Goal: Task Accomplishment & Management: Use online tool/utility

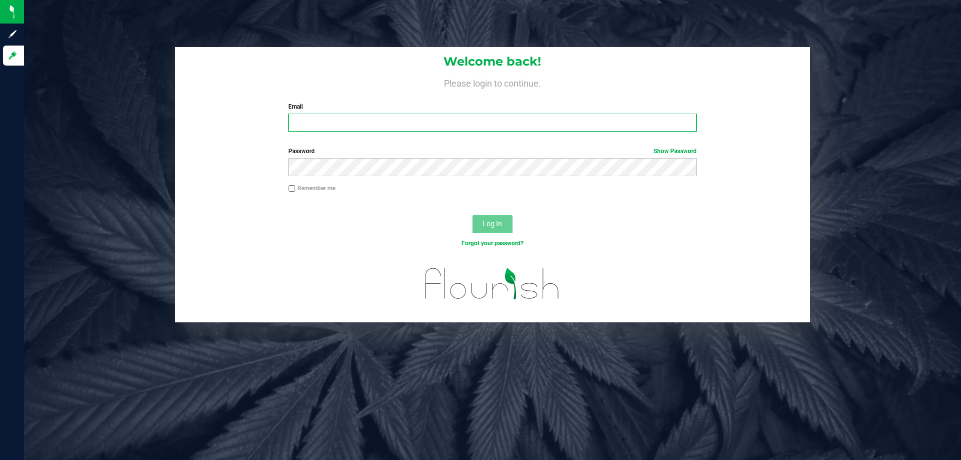
click at [312, 119] on input "Email" at bounding box center [492, 123] width 408 height 18
type input "edecoeur@liveparallel.com"
click at [472, 215] on button "Log In" at bounding box center [492, 224] width 40 height 18
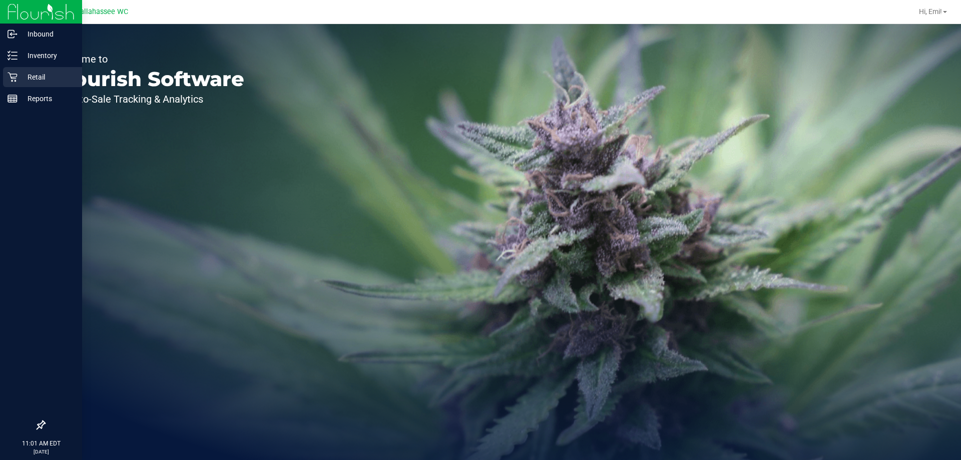
click at [17, 75] on icon at bounding box center [13, 78] width 10 height 10
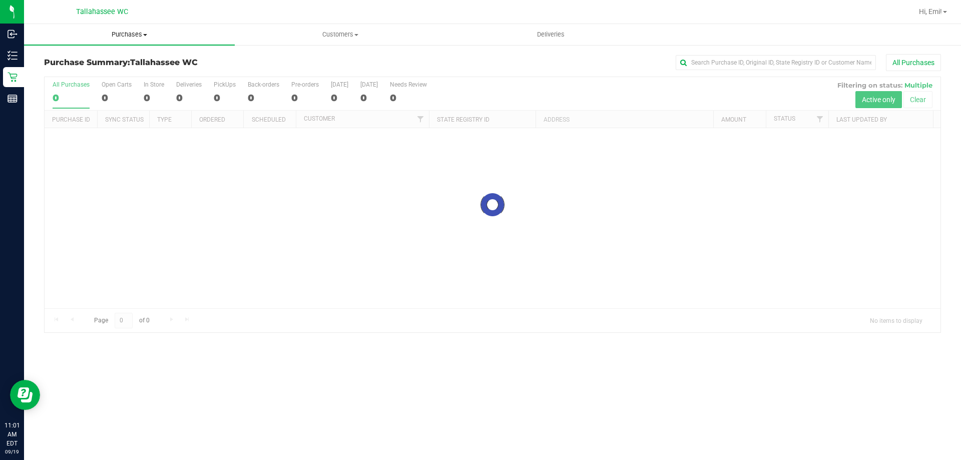
click at [106, 42] on uib-tab-heading "Purchases Summary of purchases Fulfillment All purchases" at bounding box center [129, 34] width 211 height 21
click at [113, 72] on li "Fulfillment" at bounding box center [129, 73] width 211 height 12
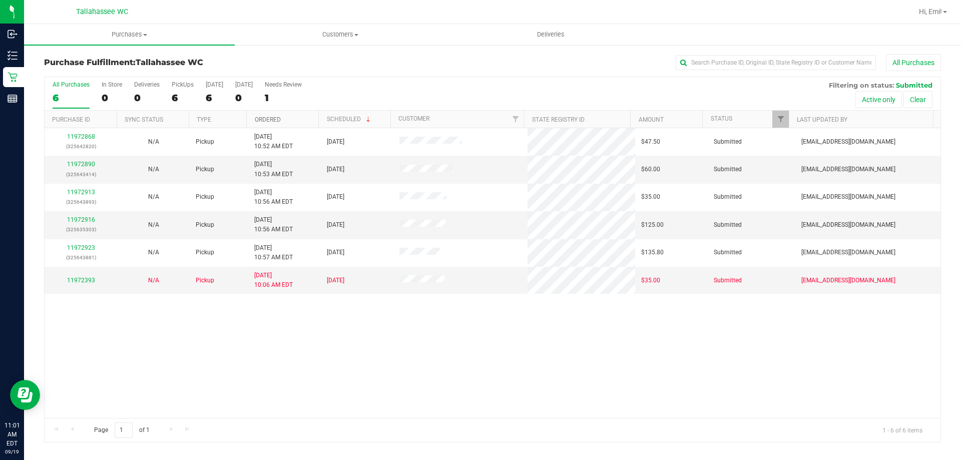
click at [261, 121] on link "Ordered" at bounding box center [268, 119] width 26 height 7
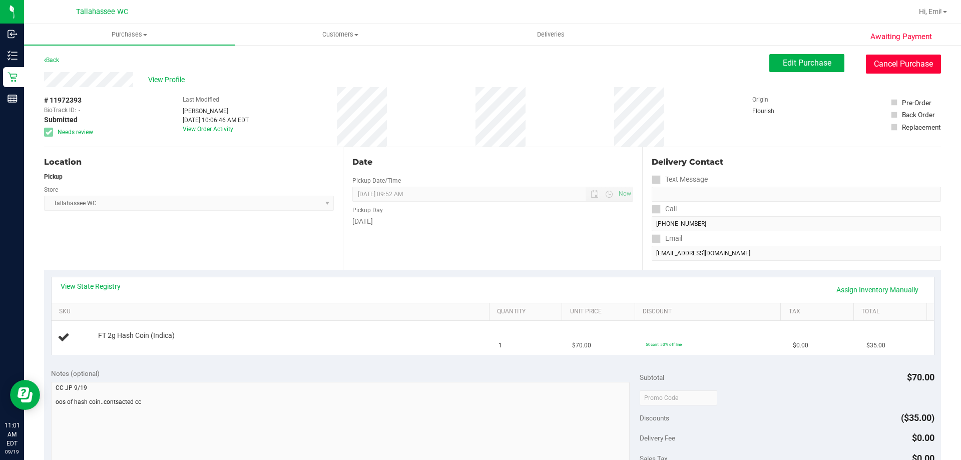
click at [892, 69] on button "Cancel Purchase" at bounding box center [903, 64] width 75 height 19
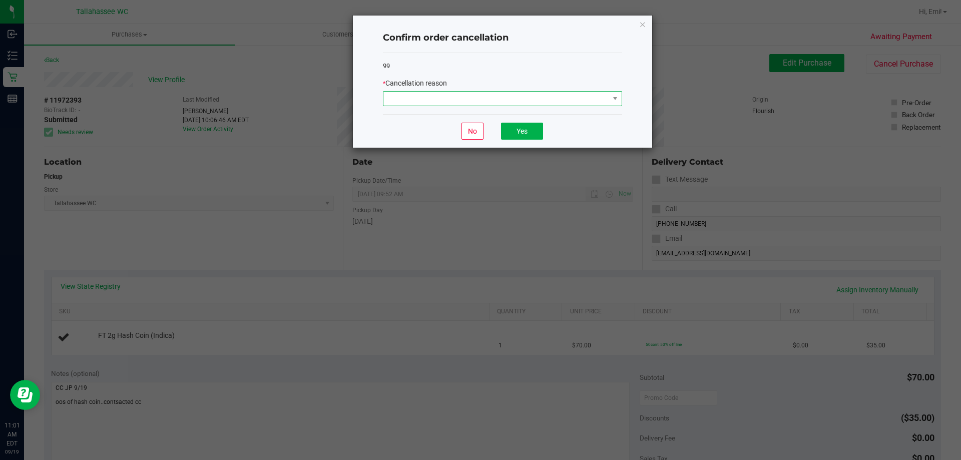
click at [593, 96] on span at bounding box center [496, 99] width 226 height 14
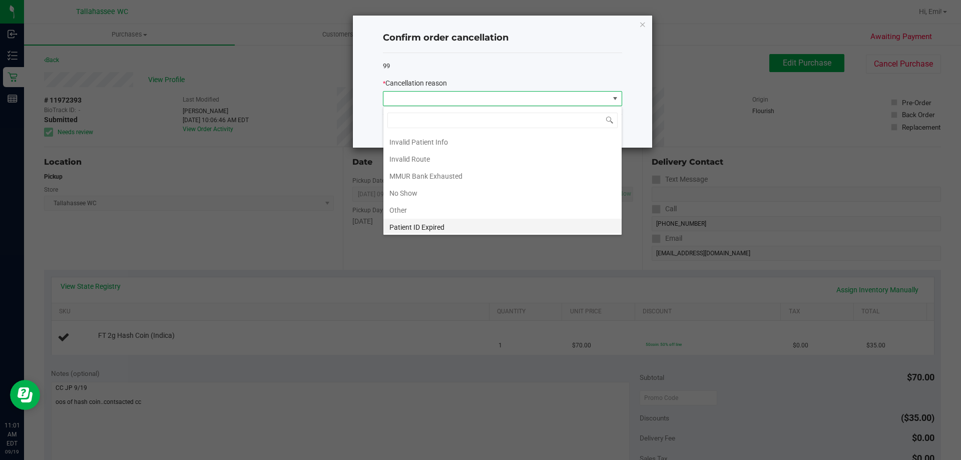
scroll to position [53, 0]
click at [459, 220] on li "Preferred Product OOS" at bounding box center [502, 224] width 238 height 17
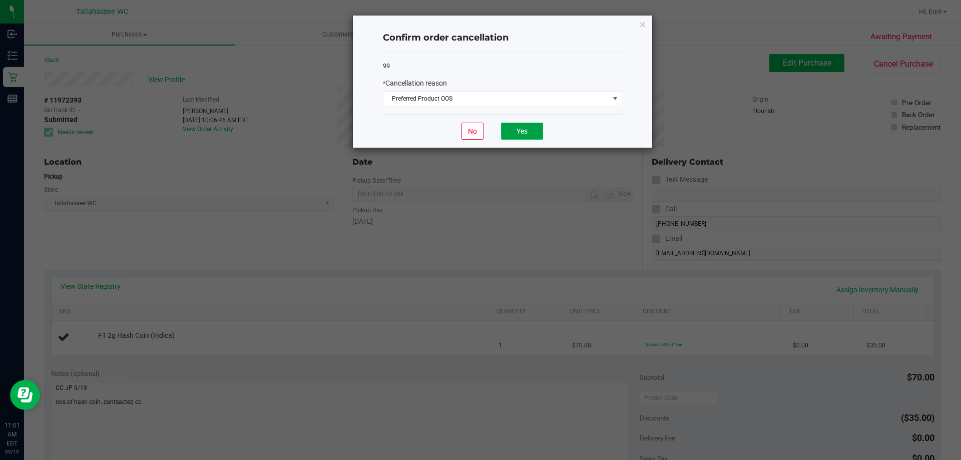
click at [516, 131] on button "Yes" at bounding box center [522, 131] width 42 height 17
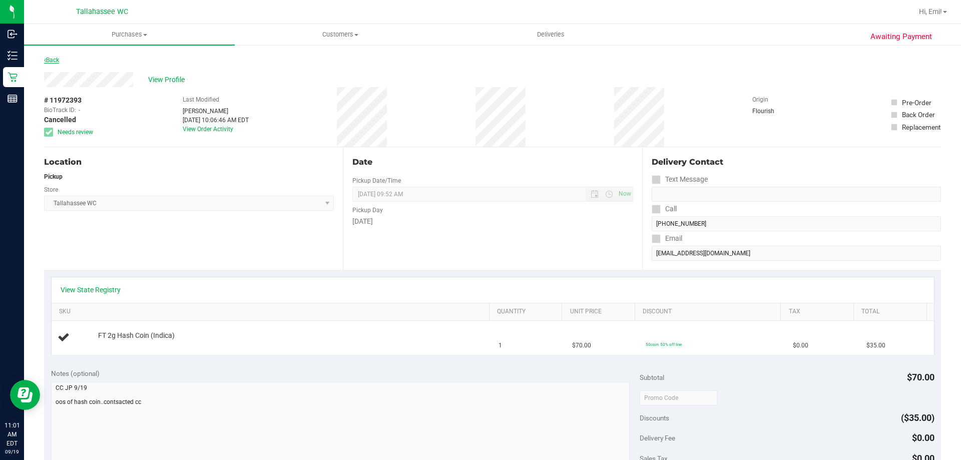
click at [57, 61] on link "Back" at bounding box center [51, 60] width 15 height 7
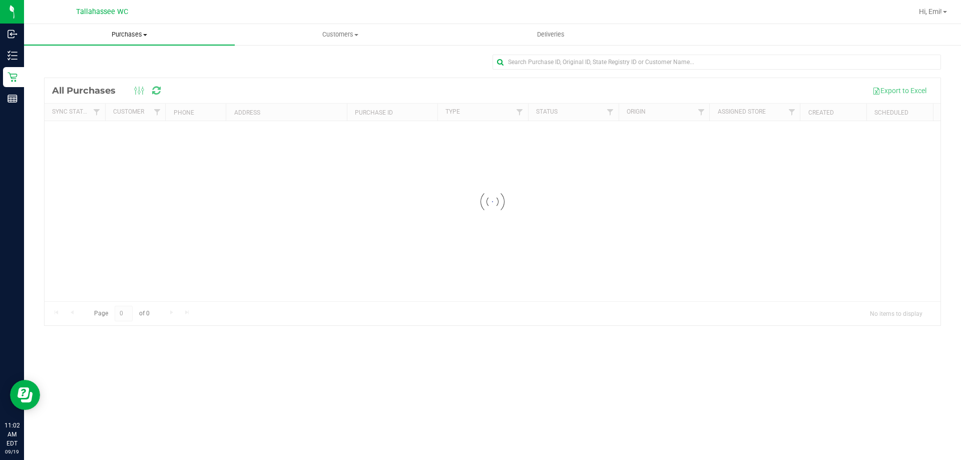
click at [144, 40] on uib-tab-heading "Purchases Summary of purchases Fulfillment All purchases" at bounding box center [129, 34] width 211 height 21
click at [131, 70] on li "Fulfillment" at bounding box center [129, 73] width 211 height 12
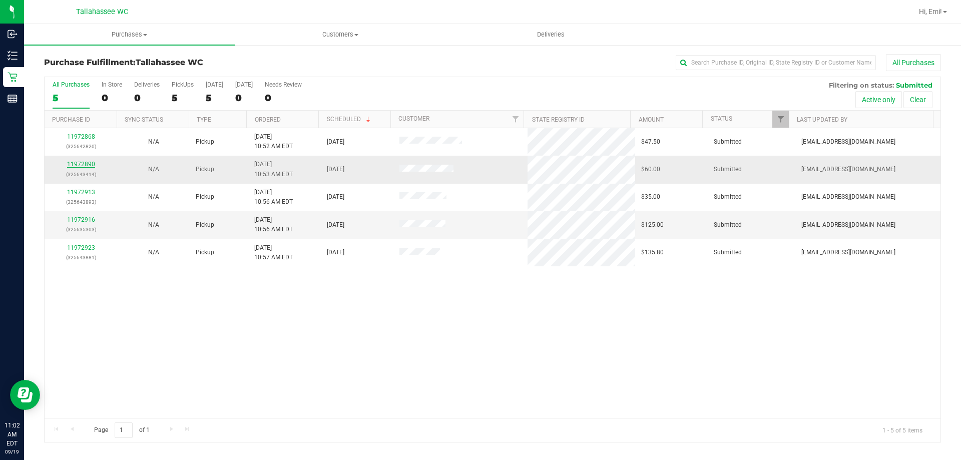
click at [89, 162] on link "11972890" at bounding box center [81, 164] width 28 height 7
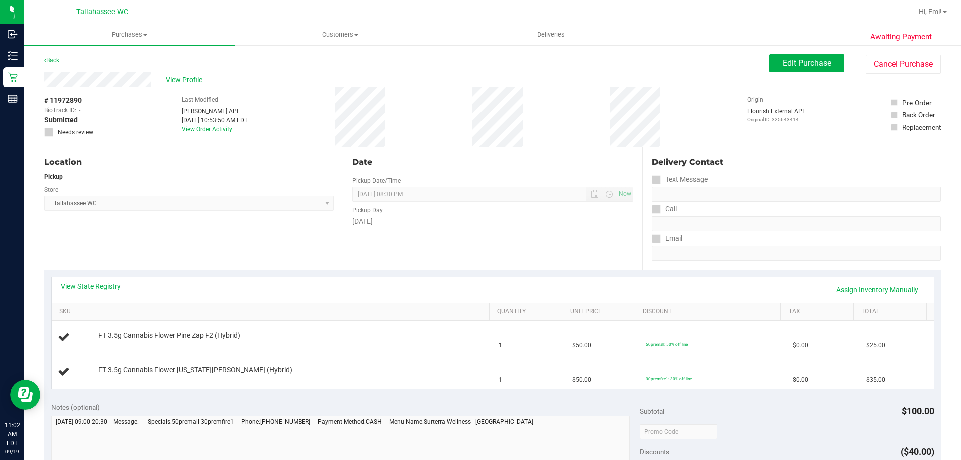
click at [89, 279] on div "View State Registry Assign Inventory Manually" at bounding box center [493, 290] width 882 height 26
click at [89, 280] on div "View State Registry Assign Inventory Manually" at bounding box center [493, 290] width 882 height 26
click at [90, 282] on link "View State Registry" at bounding box center [91, 286] width 60 height 10
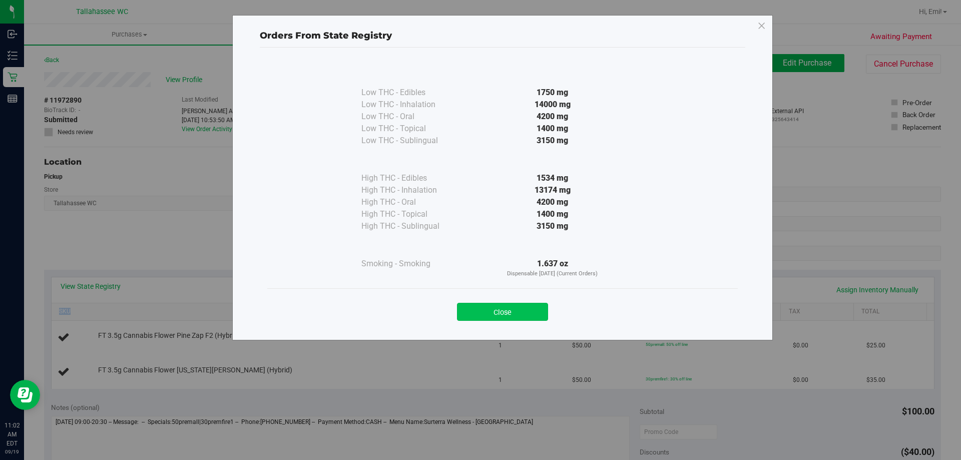
click at [469, 307] on button "Close" at bounding box center [502, 312] width 91 height 18
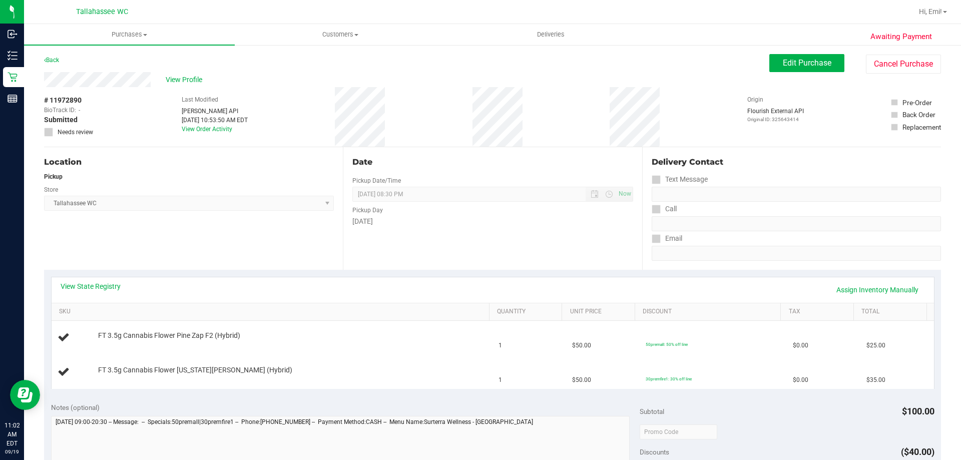
click at [418, 233] on div "Date Pickup Date/Time 09/19/2025 Now 09/19/2025 08:30 PM Now Pickup Day Friday" at bounding box center [492, 208] width 299 height 123
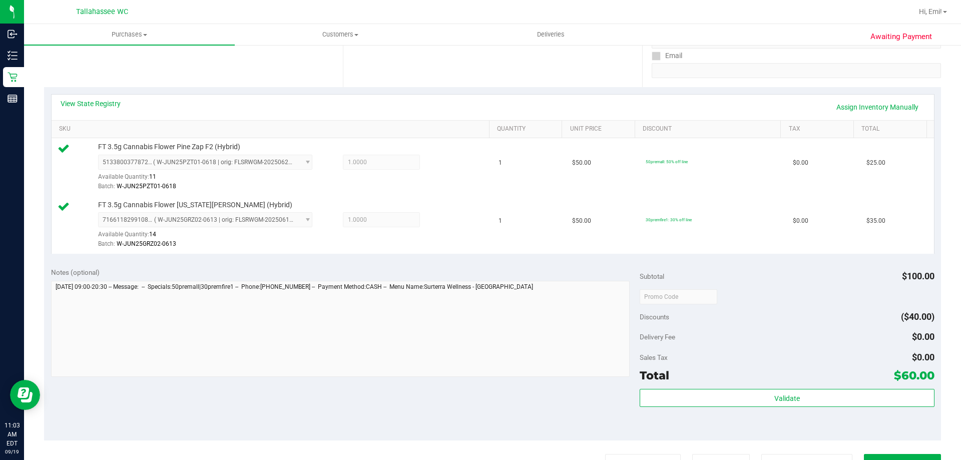
scroll to position [200, 0]
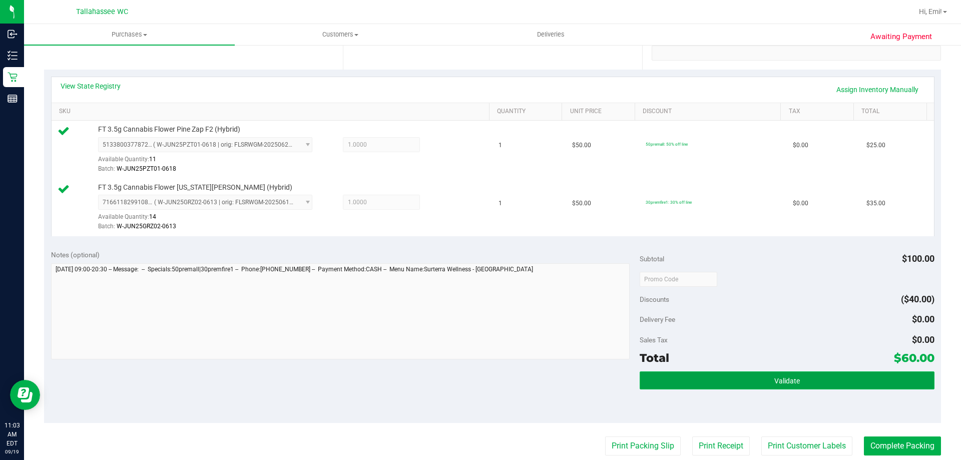
click at [694, 377] on button "Validate" at bounding box center [787, 380] width 294 height 18
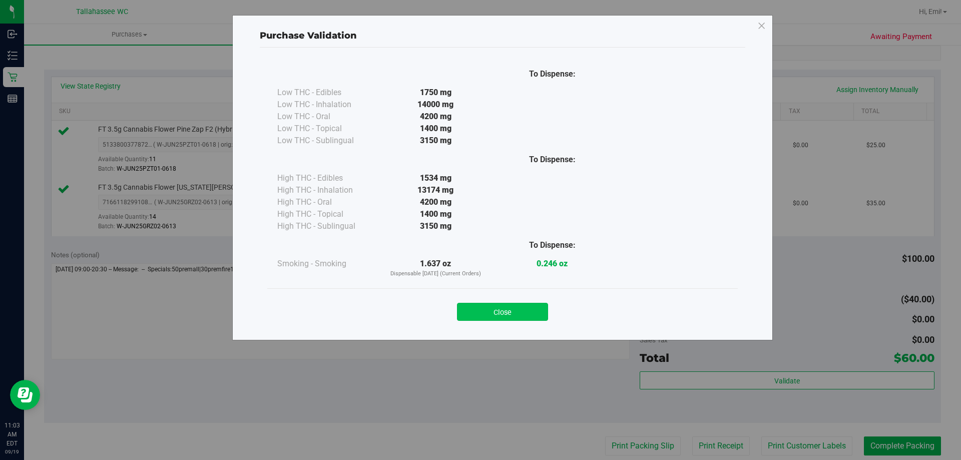
click at [504, 309] on button "Close" at bounding box center [502, 312] width 91 height 18
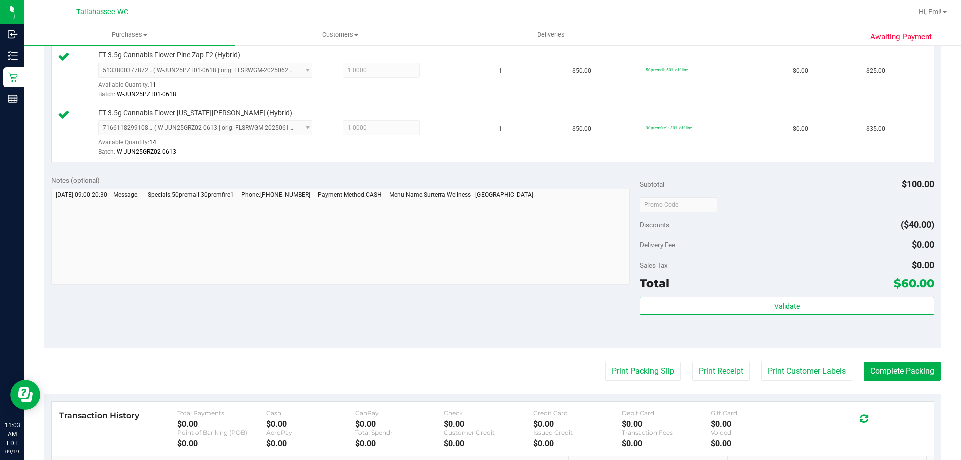
scroll to position [350, 0]
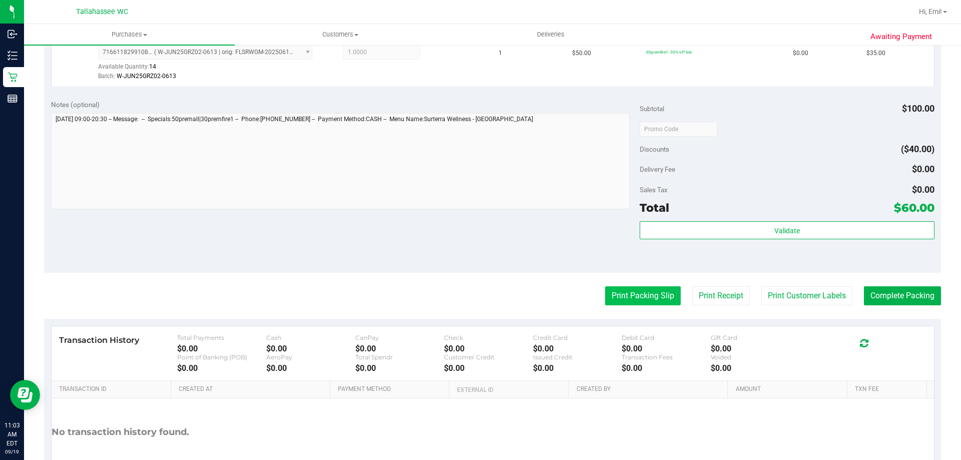
click at [624, 297] on button "Print Packing Slip" at bounding box center [643, 295] width 76 height 19
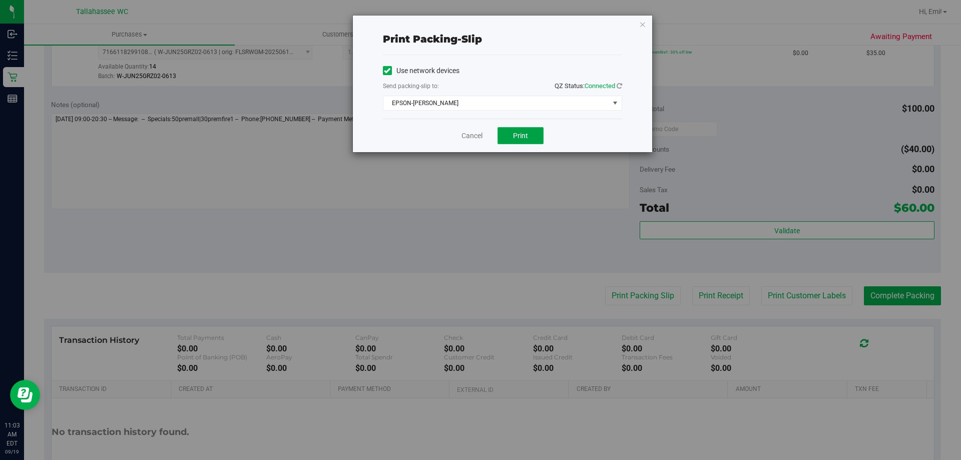
click at [529, 136] on button "Print" at bounding box center [520, 135] width 46 height 17
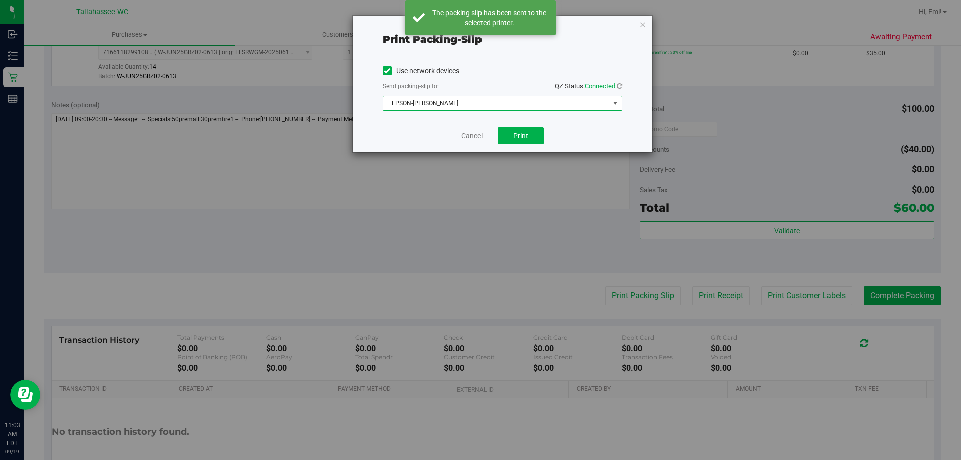
click at [618, 110] on span "select" at bounding box center [615, 103] width 13 height 14
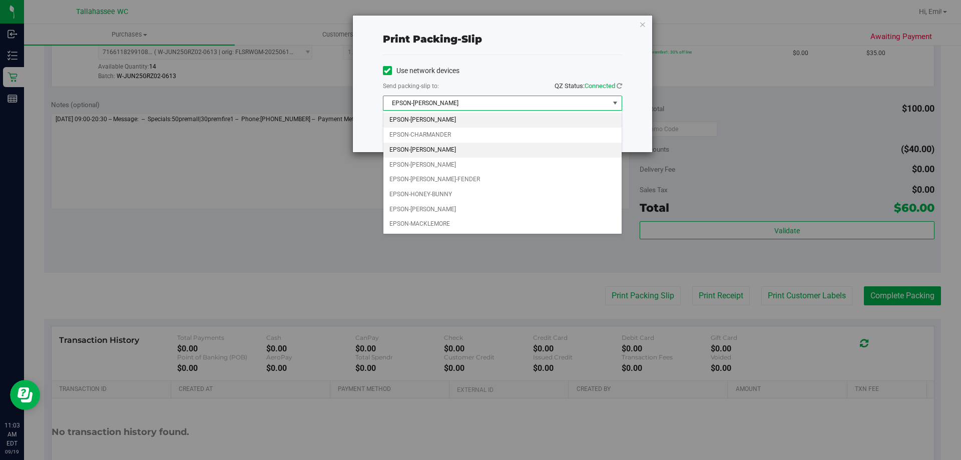
drag, startPoint x: 587, startPoint y: 145, endPoint x: 590, endPoint y: 138, distance: 7.6
click at [586, 145] on li "EPSON-CHER" at bounding box center [502, 150] width 238 height 15
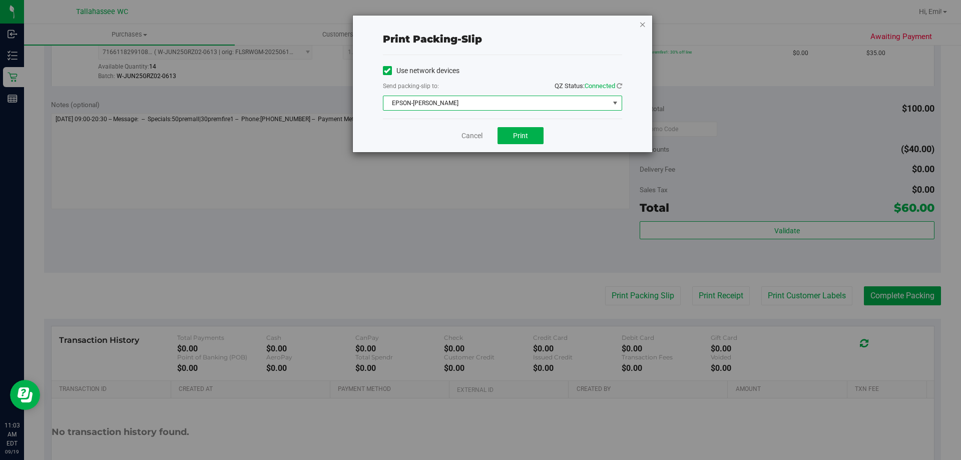
click at [645, 25] on icon "button" at bounding box center [642, 24] width 7 height 12
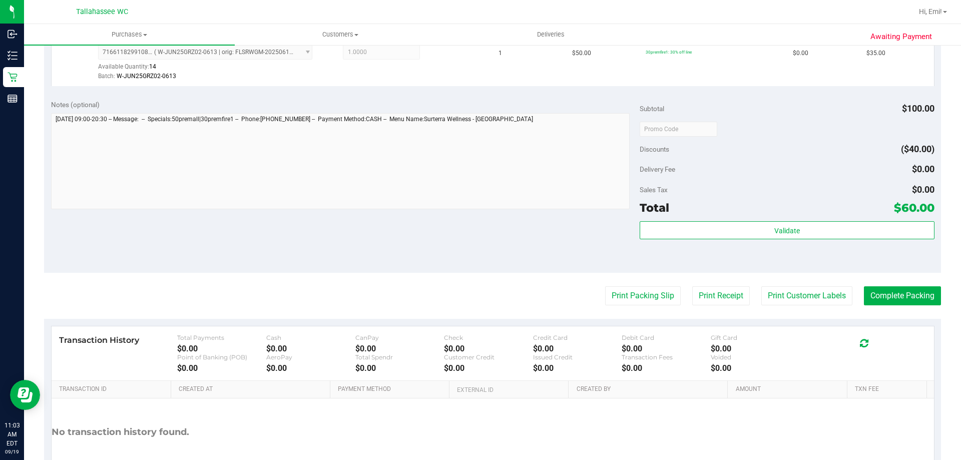
click at [896, 306] on purchase-details "Back Edit Purchase Cancel Purchase View Profile # 11972890 BioTrack ID: - Submi…" at bounding box center [492, 105] width 897 height 802
click at [890, 297] on button "Complete Packing" at bounding box center [902, 295] width 77 height 19
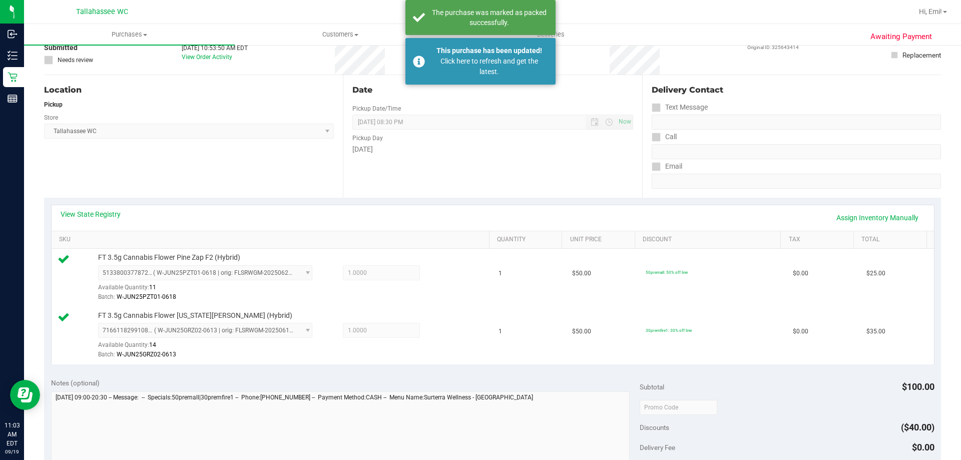
scroll to position [0, 0]
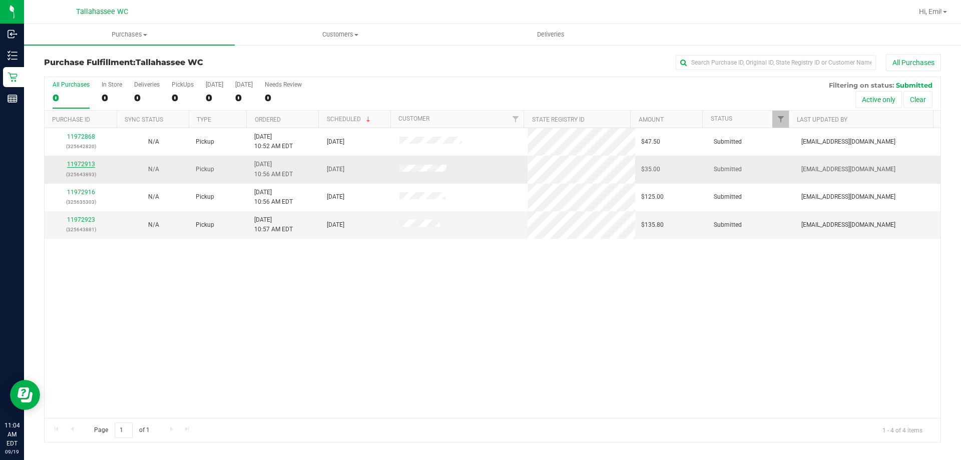
click at [92, 164] on link "11972913" at bounding box center [81, 164] width 28 height 7
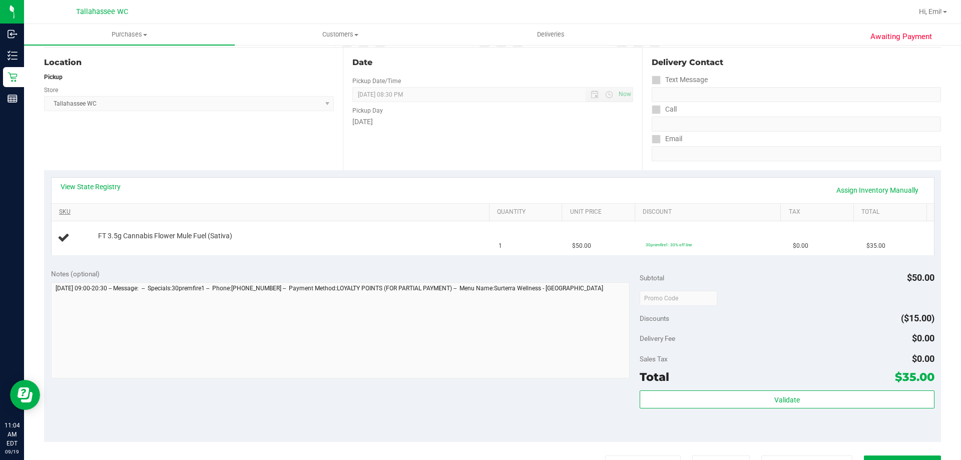
scroll to position [100, 0]
click at [115, 186] on link "View State Registry" at bounding box center [91, 186] width 60 height 10
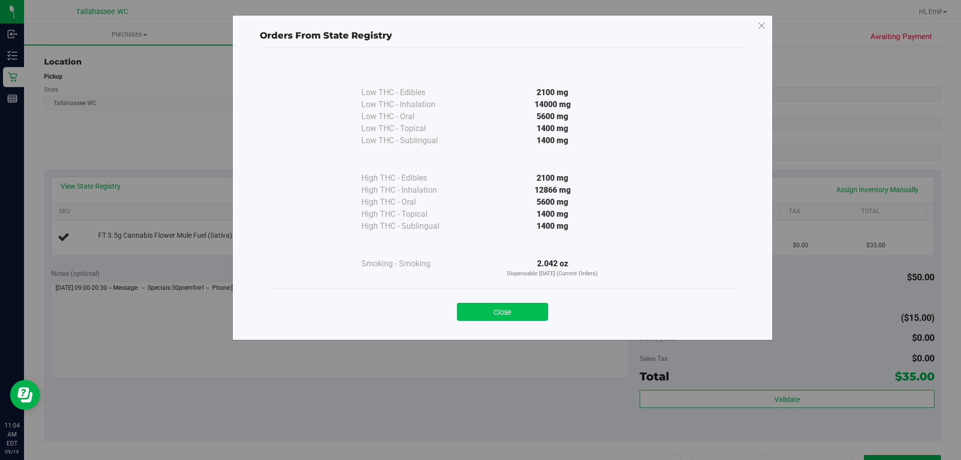
click at [503, 309] on button "Close" at bounding box center [502, 312] width 91 height 18
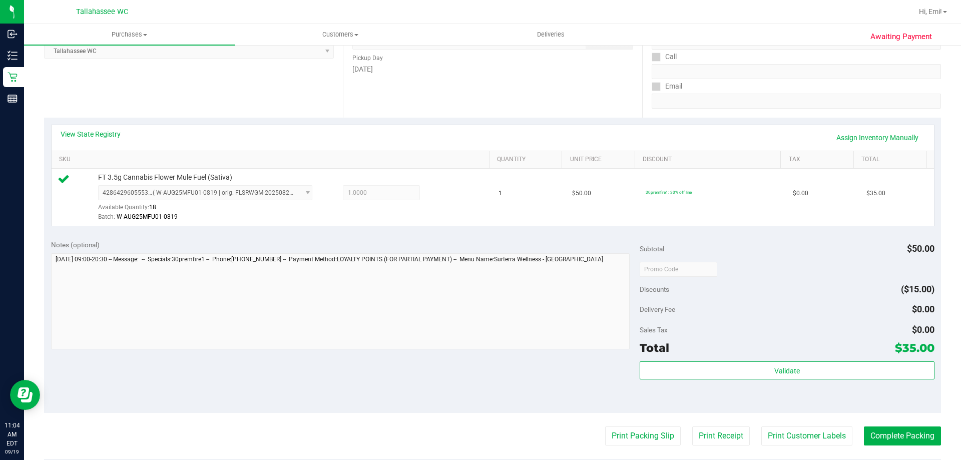
scroll to position [200, 0]
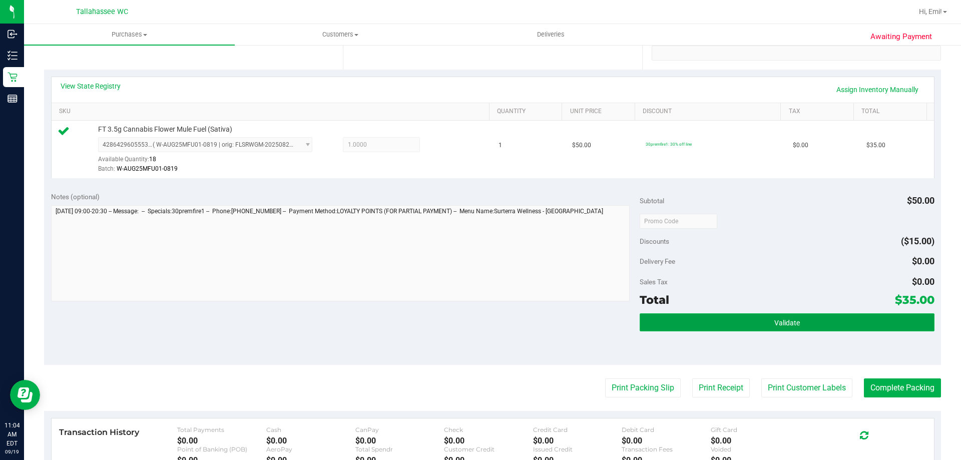
click at [696, 321] on button "Validate" at bounding box center [787, 322] width 294 height 18
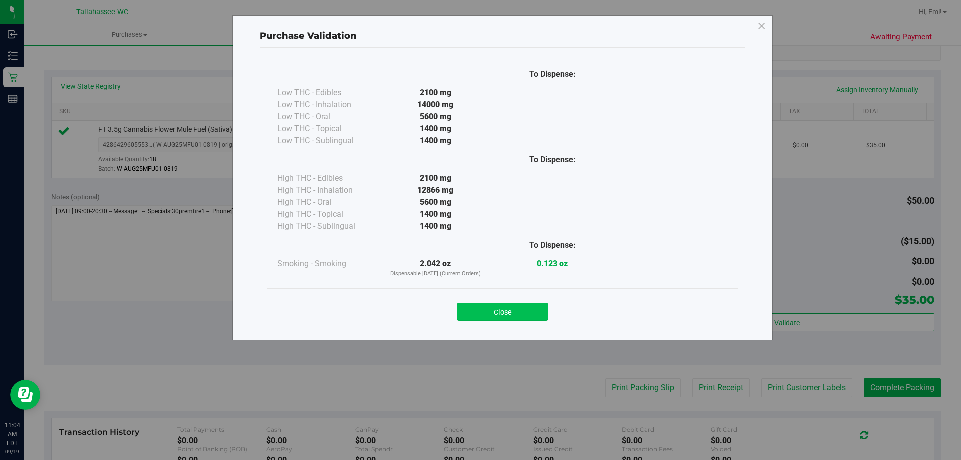
click at [533, 311] on button "Close" at bounding box center [502, 312] width 91 height 18
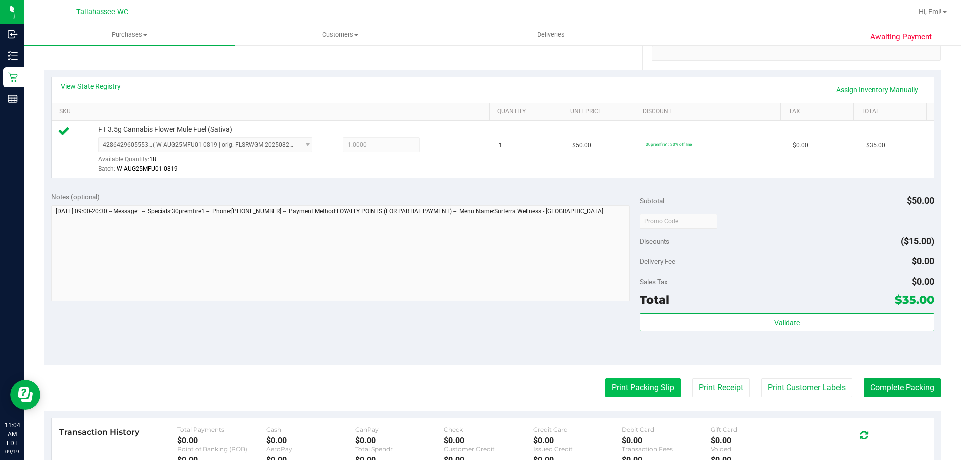
click at [640, 380] on button "Print Packing Slip" at bounding box center [643, 387] width 76 height 19
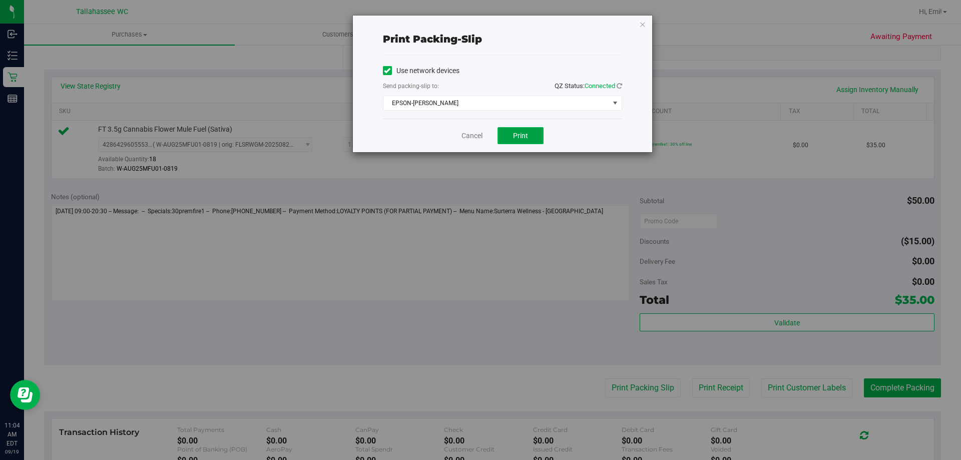
click at [511, 133] on button "Print" at bounding box center [520, 135] width 46 height 17
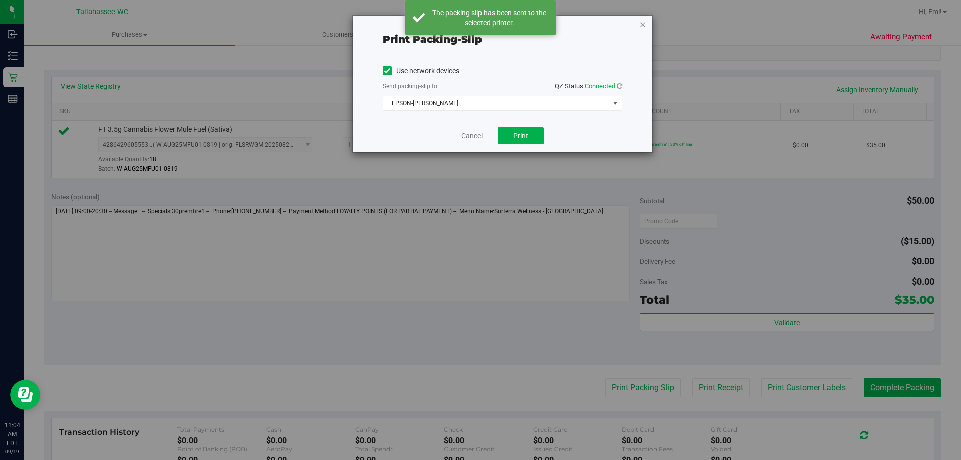
click at [642, 23] on icon "button" at bounding box center [642, 24] width 7 height 12
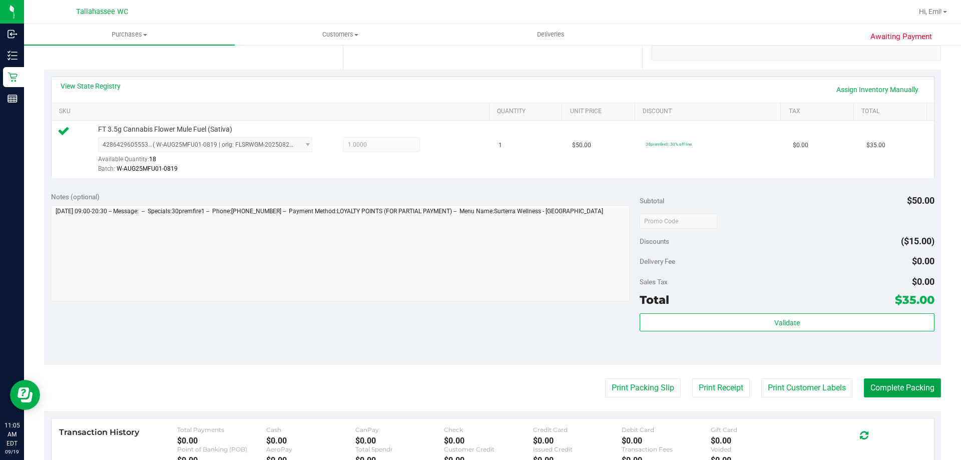
click at [922, 393] on button "Complete Packing" at bounding box center [902, 387] width 77 height 19
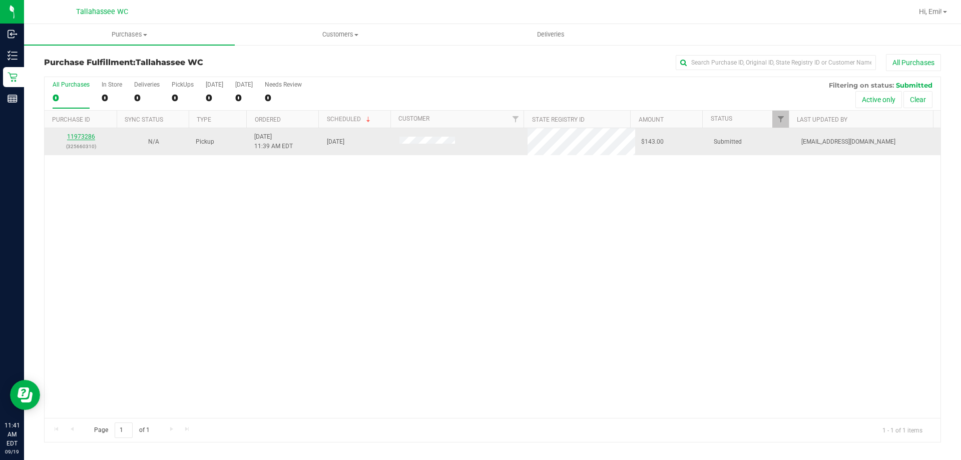
click at [83, 136] on link "11973286" at bounding box center [81, 136] width 28 height 7
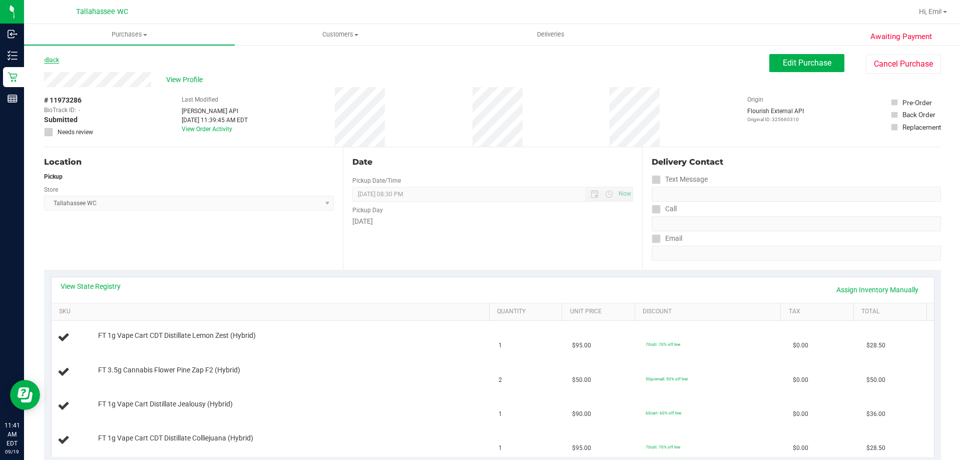
click at [58, 61] on link "Back" at bounding box center [51, 60] width 15 height 7
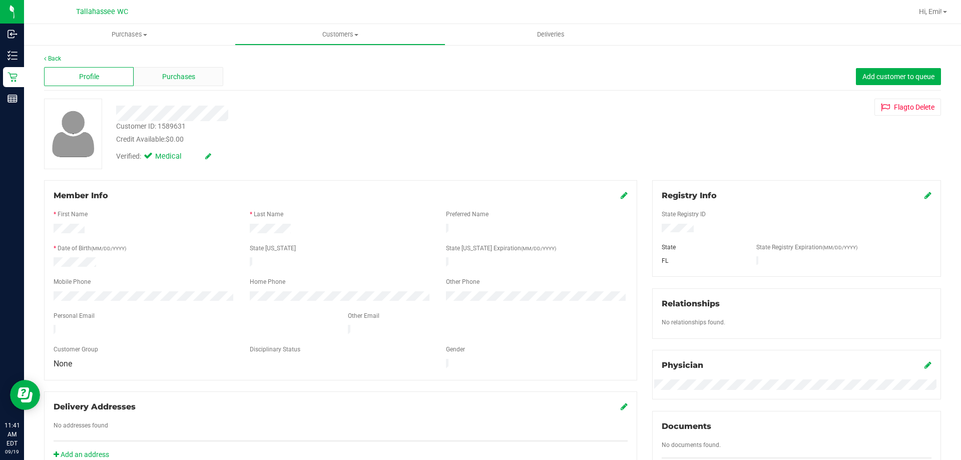
click at [179, 81] on span "Purchases" at bounding box center [178, 77] width 33 height 11
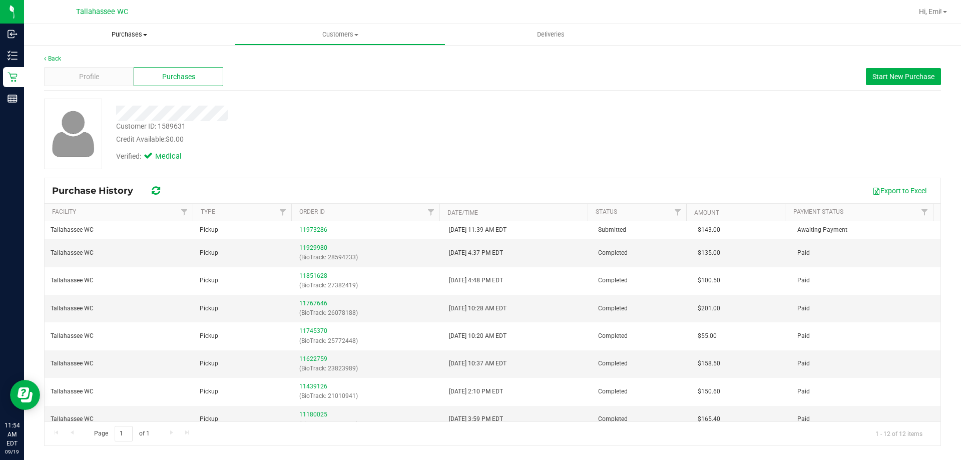
click at [134, 45] on ul "Purchases Summary of purchases Fulfillment All purchases Customers All customer…" at bounding box center [504, 35] width 961 height 22
click at [139, 34] on span "Purchases" at bounding box center [129, 34] width 211 height 9
click at [130, 72] on li "Fulfillment" at bounding box center [129, 73] width 211 height 12
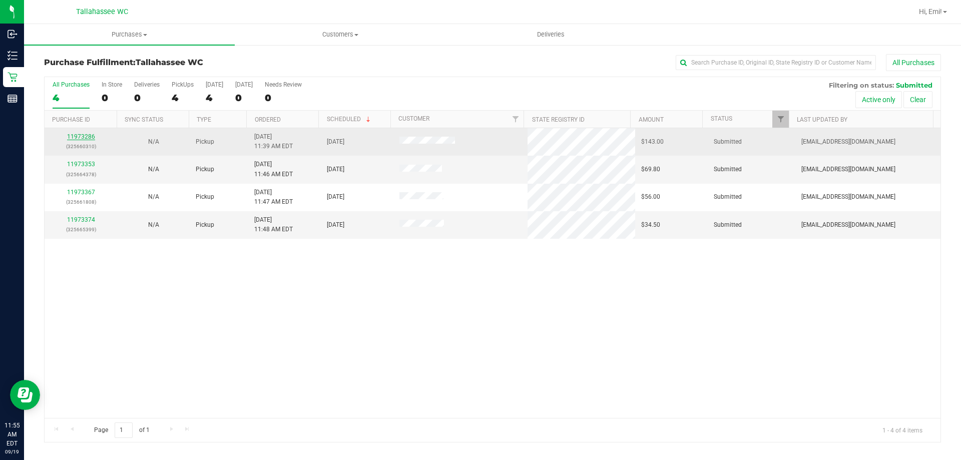
click at [72, 135] on link "11973286" at bounding box center [81, 136] width 28 height 7
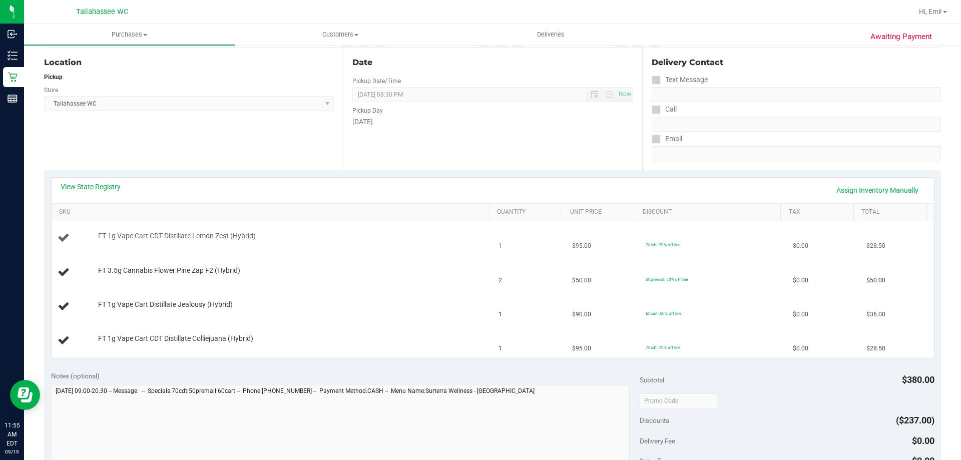
scroll to position [100, 0]
click at [90, 179] on div "View State Registry Assign Inventory Manually" at bounding box center [493, 190] width 882 height 26
click at [94, 186] on link "View State Registry" at bounding box center [91, 186] width 60 height 10
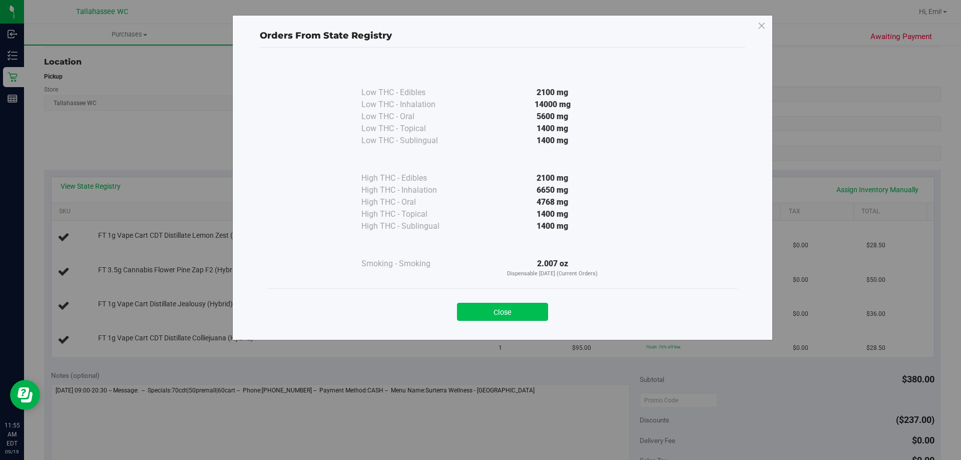
click at [500, 306] on button "Close" at bounding box center [502, 312] width 91 height 18
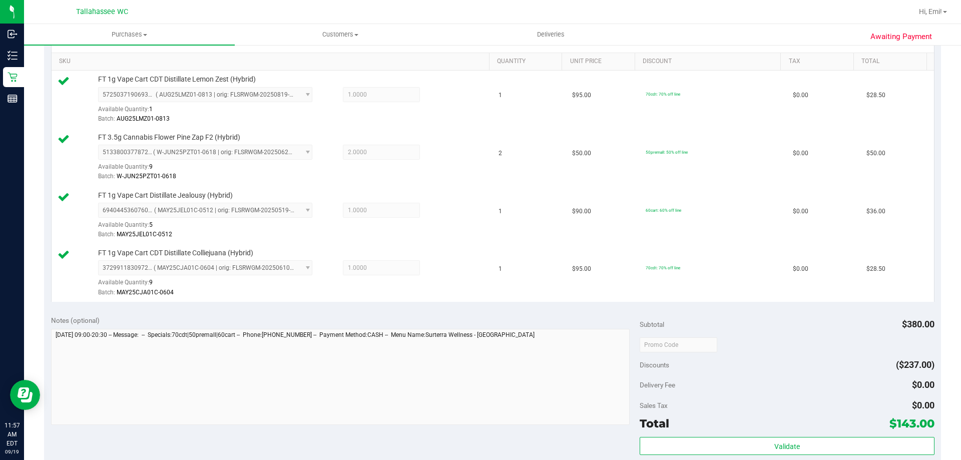
scroll to position [400, 0]
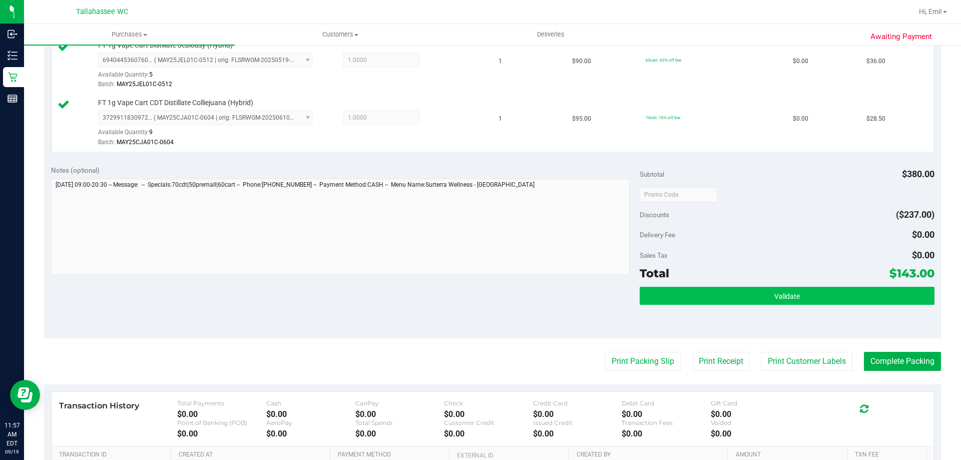
click at [672, 282] on div "Total $143.00" at bounding box center [787, 273] width 294 height 18
click at [678, 298] on button "Validate" at bounding box center [787, 296] width 294 height 18
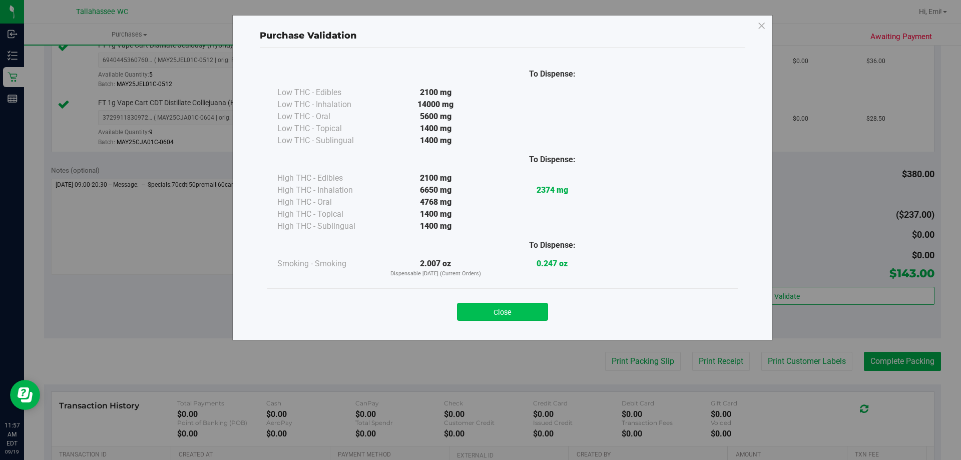
click at [534, 312] on button "Close" at bounding box center [502, 312] width 91 height 18
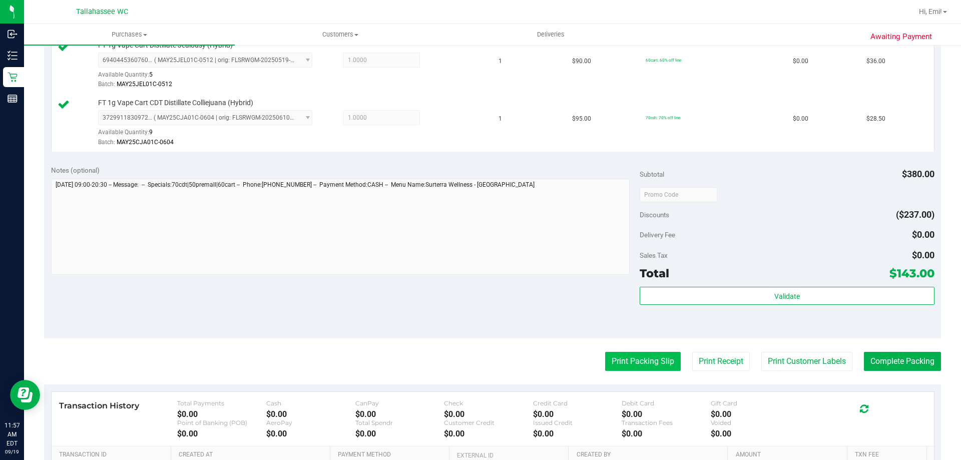
click at [618, 352] on button "Print Packing Slip" at bounding box center [643, 361] width 76 height 19
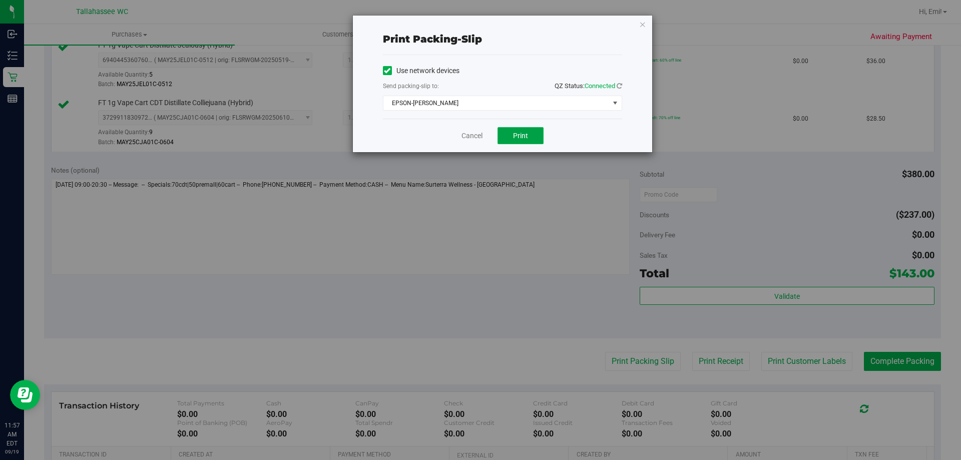
click at [527, 143] on button "Print" at bounding box center [520, 135] width 46 height 17
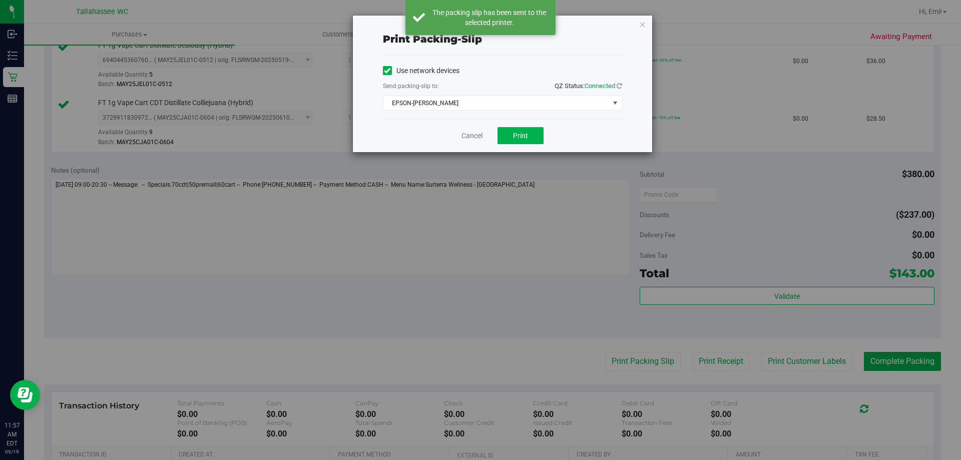
click at [641, 26] on icon "button" at bounding box center [642, 24] width 7 height 12
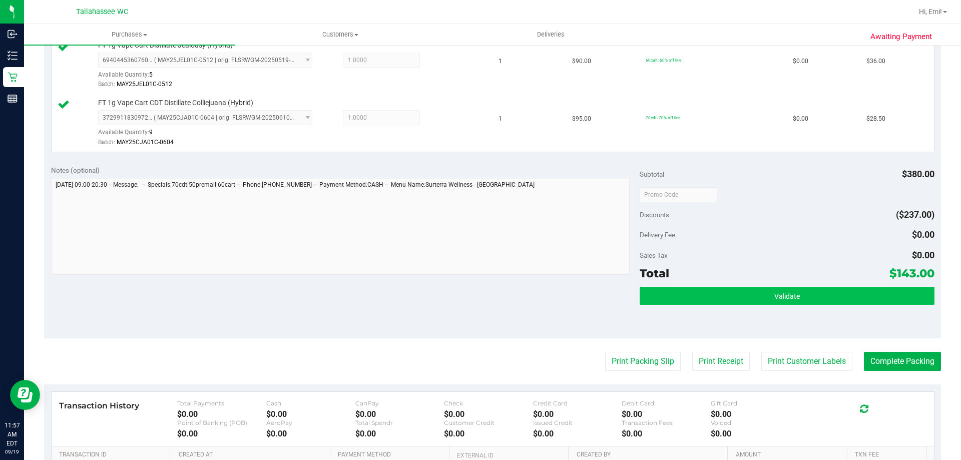
drag, startPoint x: 810, startPoint y: 277, endPoint x: 807, endPoint y: 297, distance: 19.8
click at [809, 279] on div "Total $143.00" at bounding box center [787, 273] width 294 height 18
click at [806, 296] on button "Validate" at bounding box center [787, 296] width 294 height 18
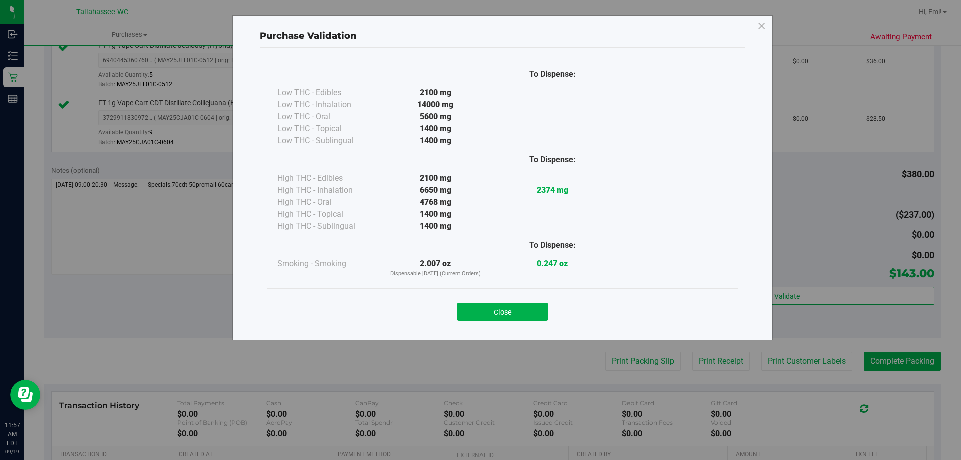
drag, startPoint x: 506, startPoint y: 310, endPoint x: 520, endPoint y: 308, distance: 14.7
click at [506, 309] on button "Close" at bounding box center [502, 312] width 91 height 18
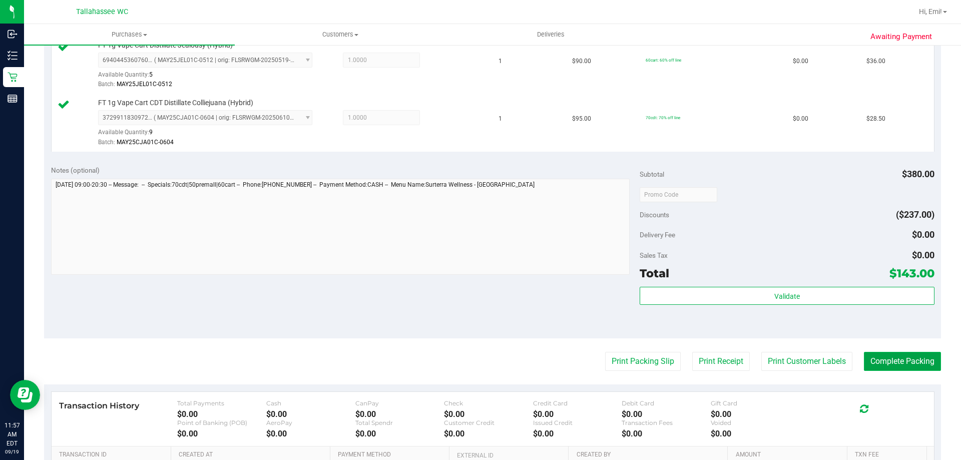
click at [869, 353] on button "Complete Packing" at bounding box center [902, 361] width 77 height 19
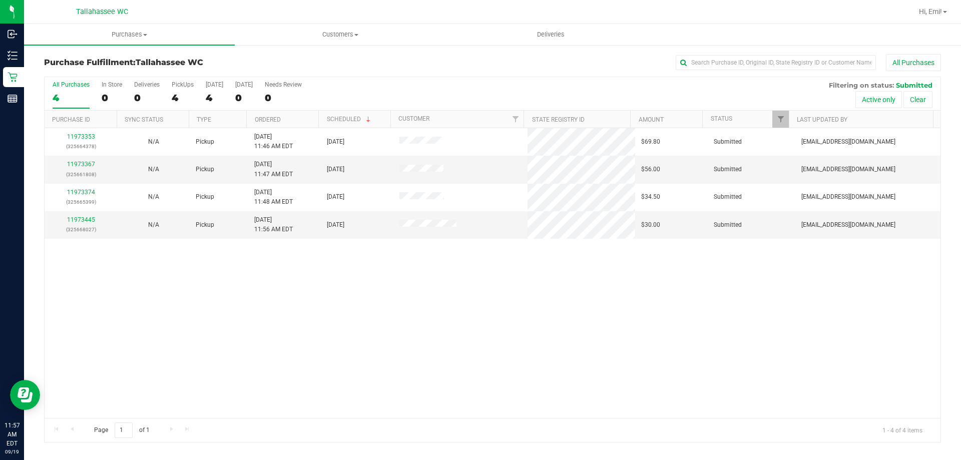
click at [403, 383] on div "11973353 (325664378) N/A Pickup 9/19/2025 11:46 AM EDT 9/19/2025 $69.80 Submitt…" at bounding box center [493, 273] width 896 height 290
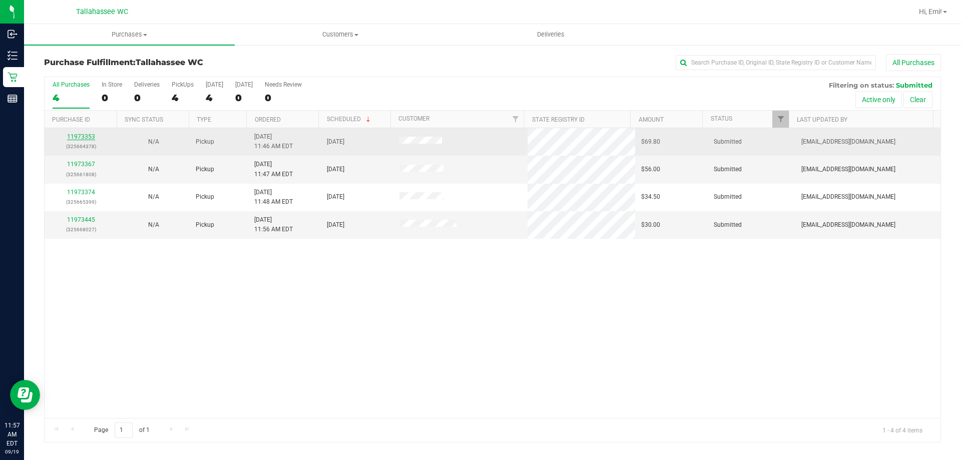
click at [88, 136] on link "11973353" at bounding box center [81, 136] width 28 height 7
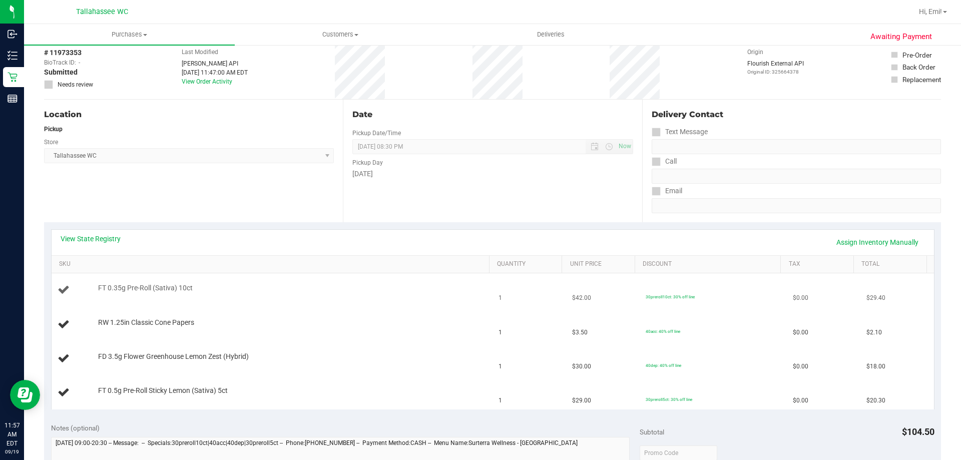
scroll to position [100, 0]
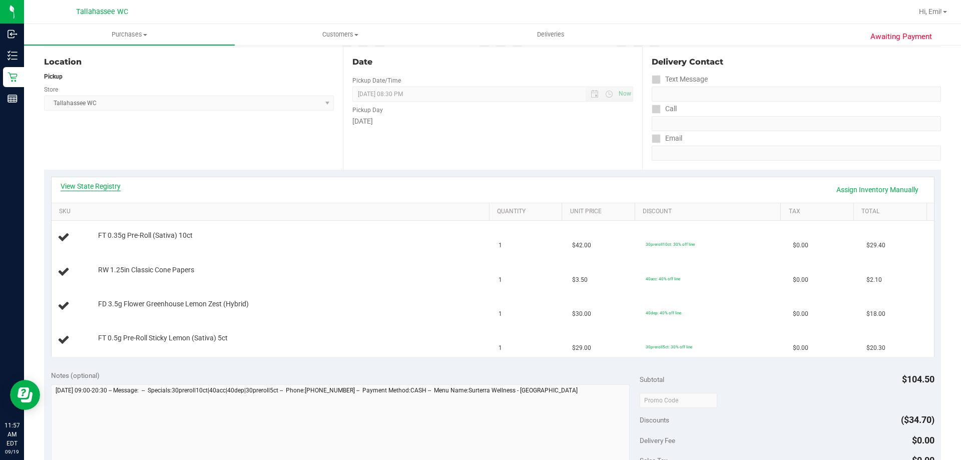
click at [110, 186] on link "View State Registry" at bounding box center [91, 186] width 60 height 10
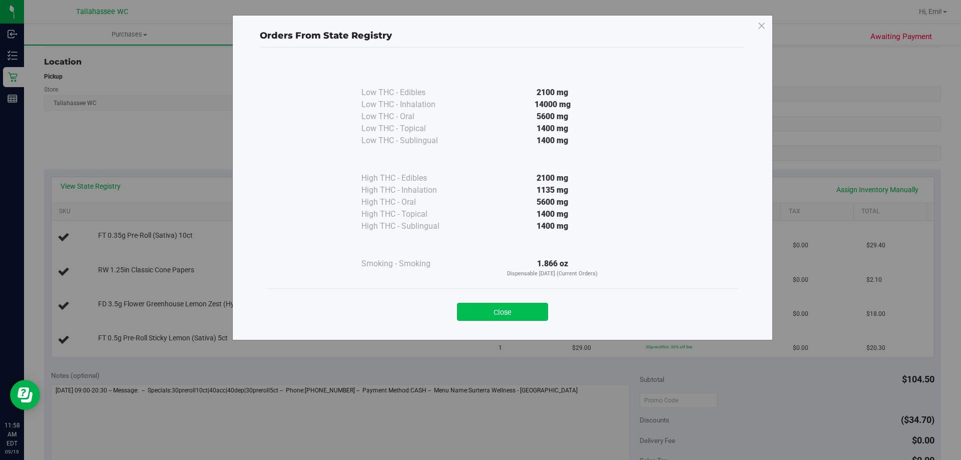
click at [525, 301] on div "Close" at bounding box center [502, 308] width 455 height 25
click at [522, 306] on button "Close" at bounding box center [502, 312] width 91 height 18
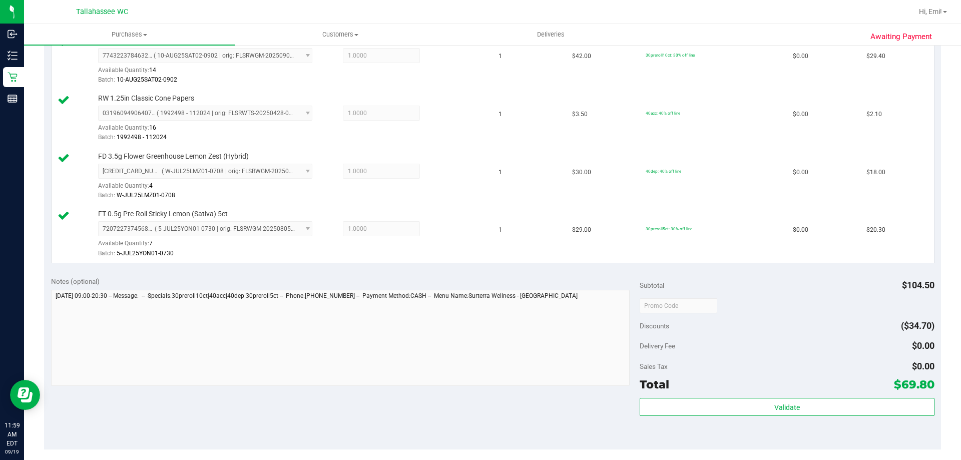
scroll to position [400, 0]
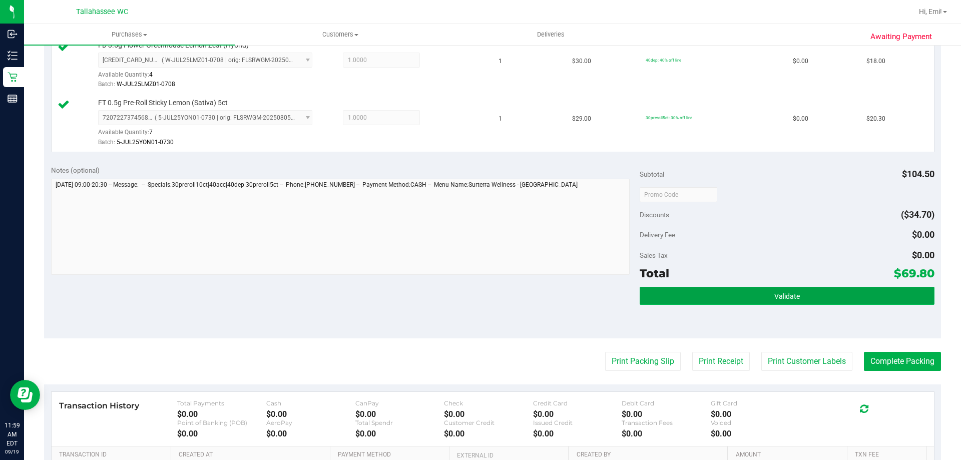
click at [658, 301] on button "Validate" at bounding box center [787, 296] width 294 height 18
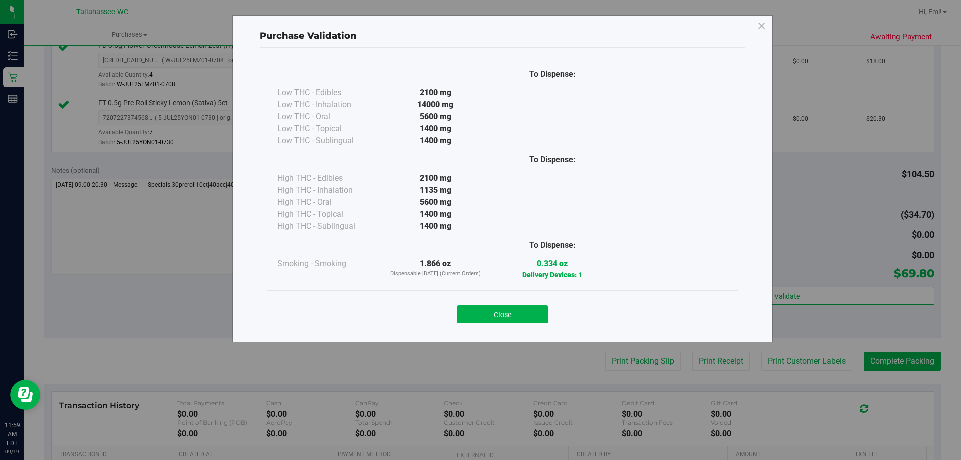
click at [529, 313] on button "Close" at bounding box center [502, 314] width 91 height 18
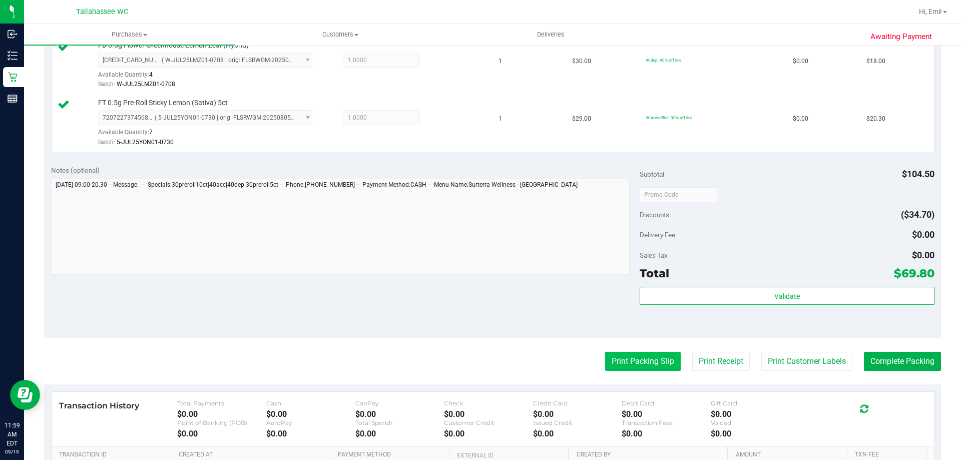
click at [616, 357] on button "Print Packing Slip" at bounding box center [643, 361] width 76 height 19
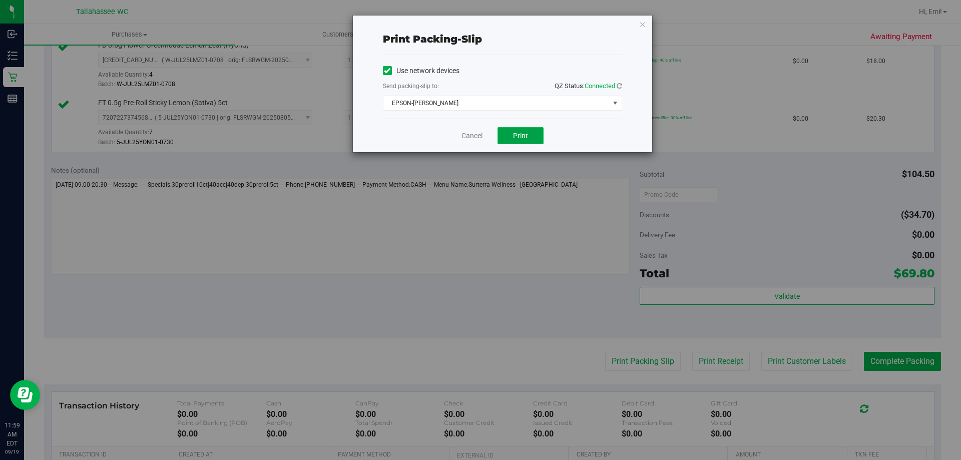
click at [526, 135] on span "Print" at bounding box center [520, 136] width 15 height 8
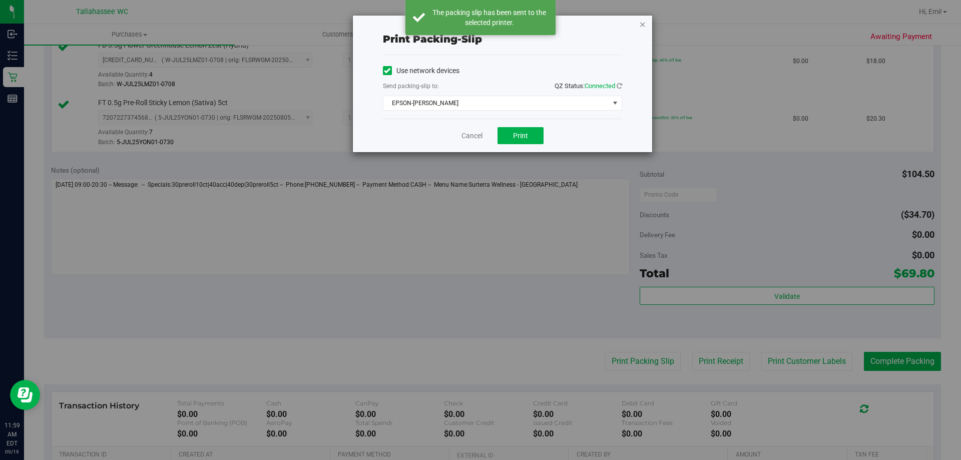
click at [642, 23] on icon "button" at bounding box center [642, 24] width 7 height 12
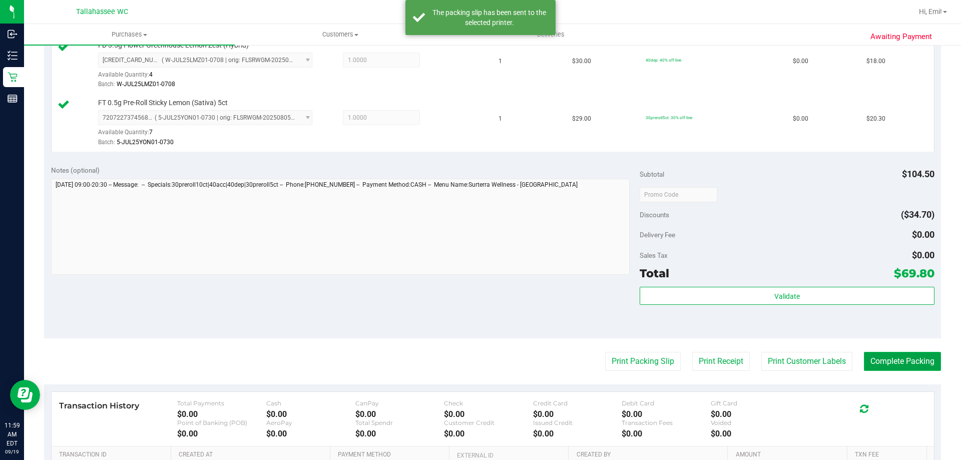
click at [879, 362] on button "Complete Packing" at bounding box center [902, 361] width 77 height 19
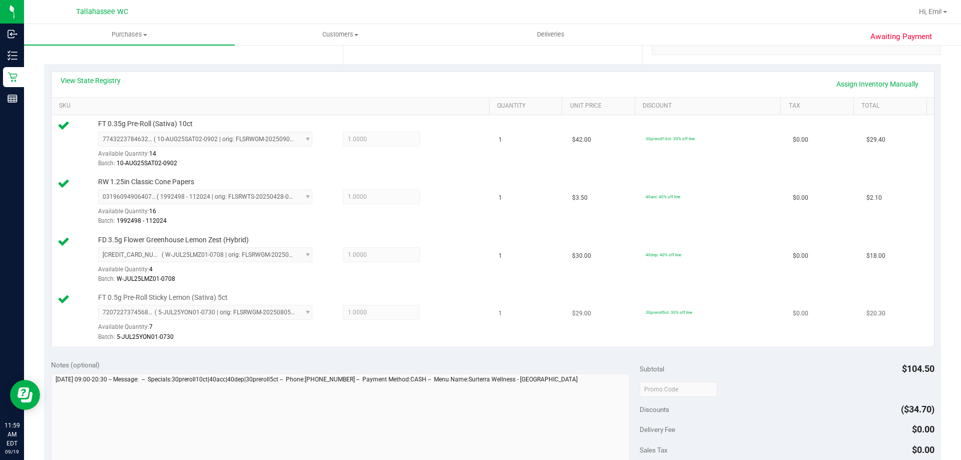
scroll to position [200, 0]
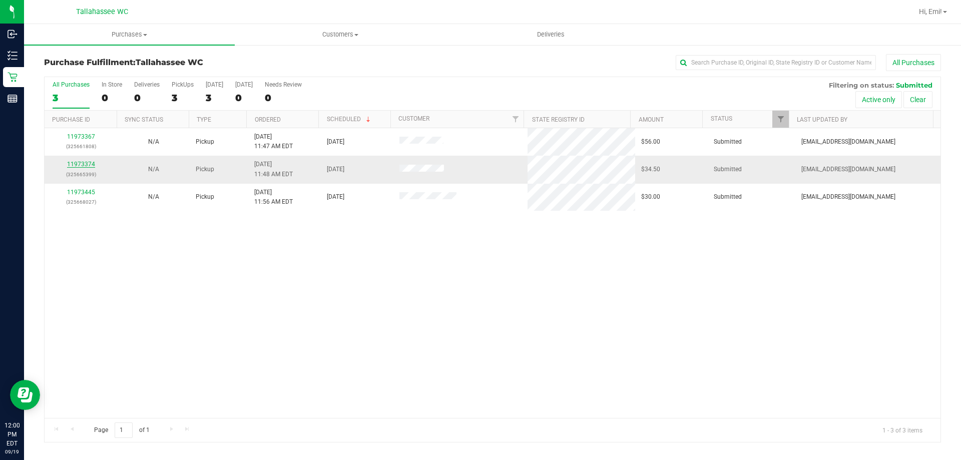
click at [80, 162] on link "11973374" at bounding box center [81, 164] width 28 height 7
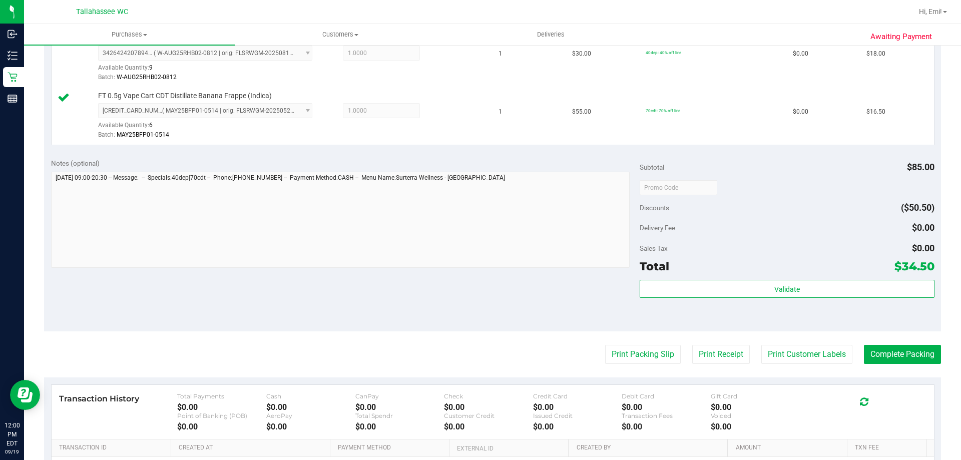
scroll to position [300, 0]
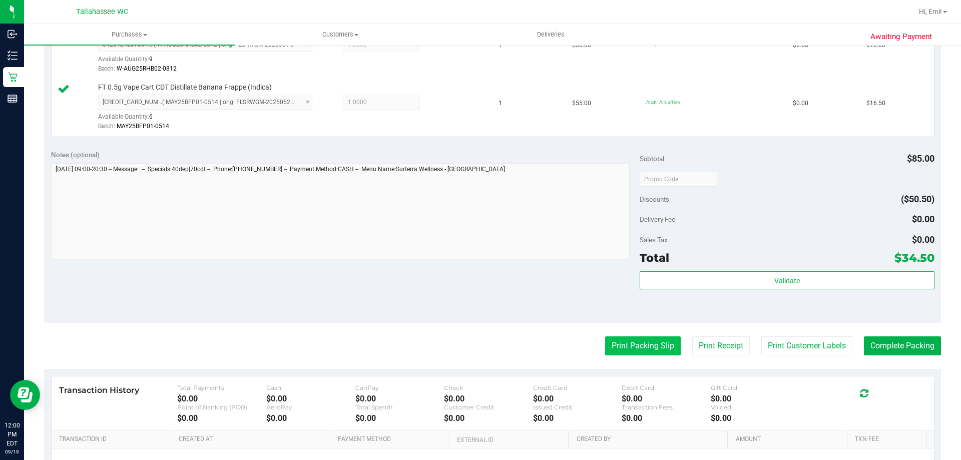
click at [645, 337] on button "Print Packing Slip" at bounding box center [643, 345] width 76 height 19
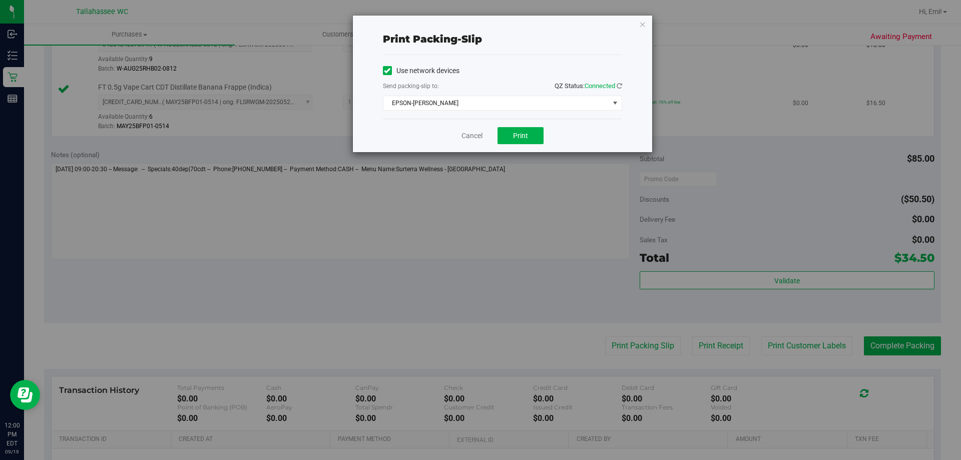
drag, startPoint x: 641, startPoint y: 26, endPoint x: 659, endPoint y: 89, distance: 65.0
click at [641, 26] on icon "button" at bounding box center [642, 24] width 7 height 12
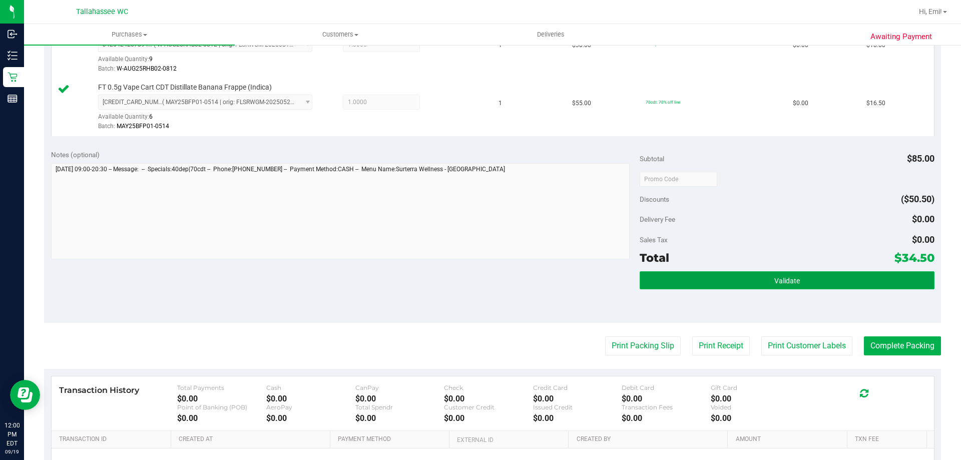
click at [708, 280] on button "Validate" at bounding box center [787, 280] width 294 height 18
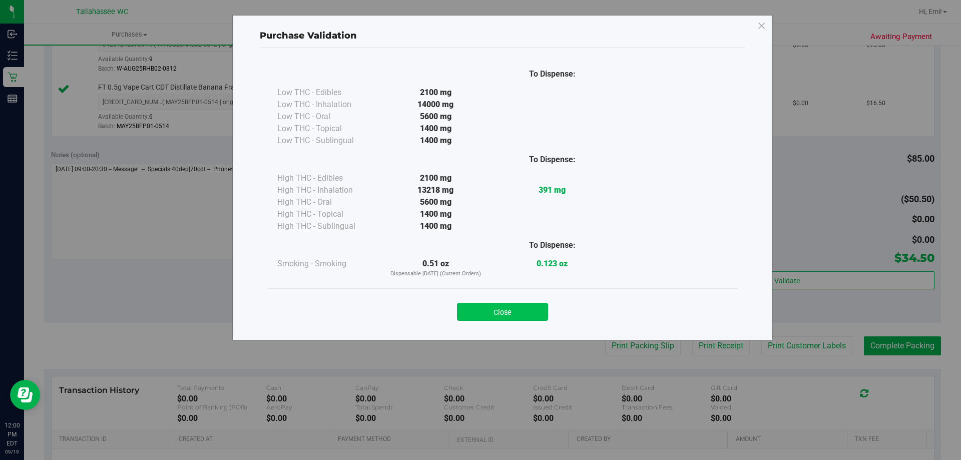
click at [529, 312] on button "Close" at bounding box center [502, 312] width 91 height 18
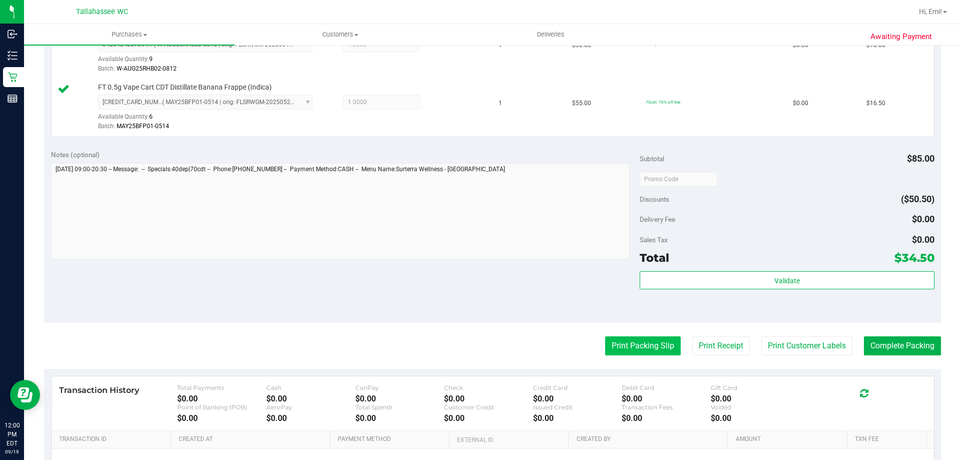
click at [650, 342] on button "Print Packing Slip" at bounding box center [643, 345] width 76 height 19
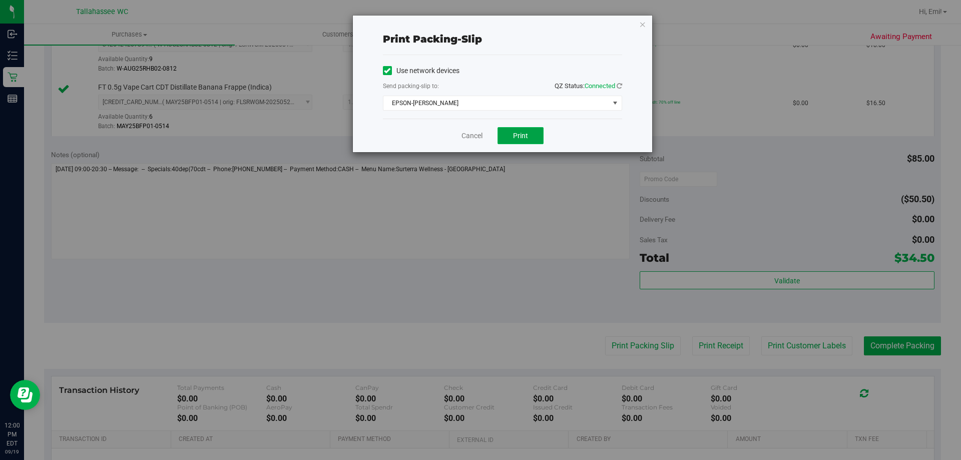
click at [537, 142] on button "Print" at bounding box center [520, 135] width 46 height 17
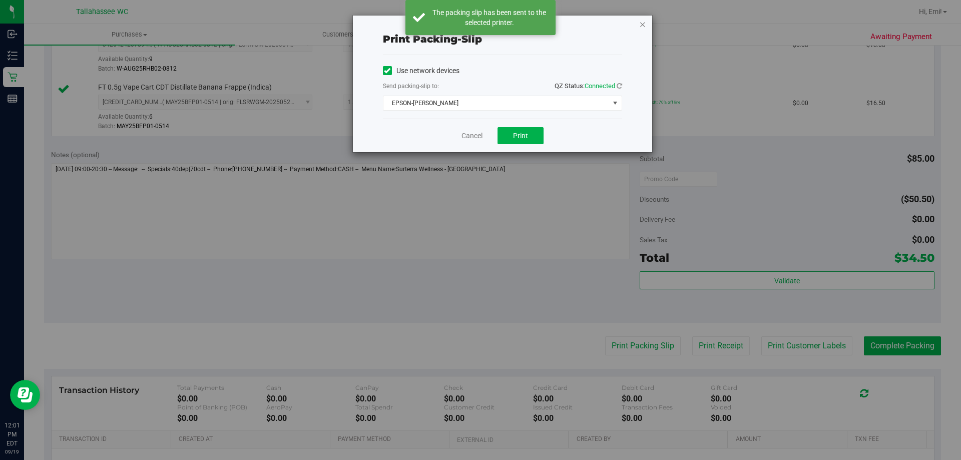
click at [645, 24] on icon "button" at bounding box center [642, 24] width 7 height 12
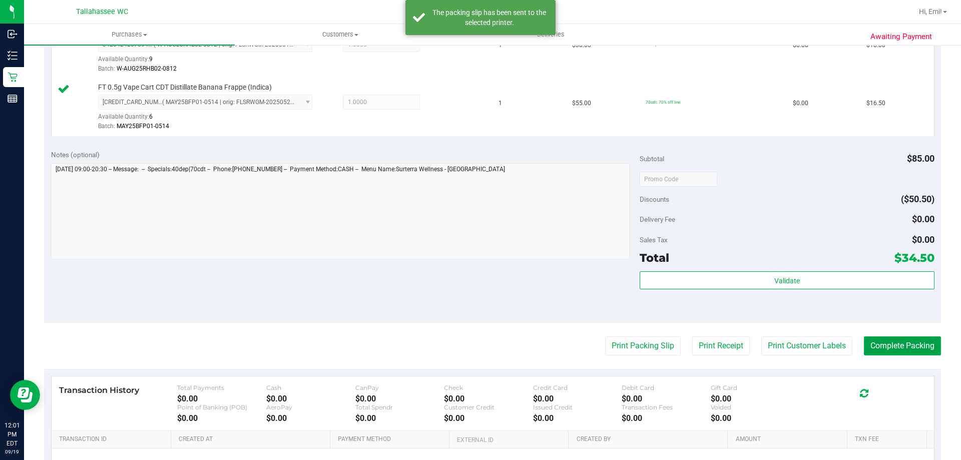
click at [882, 342] on button "Complete Packing" at bounding box center [902, 345] width 77 height 19
